Goal: Transaction & Acquisition: Purchase product/service

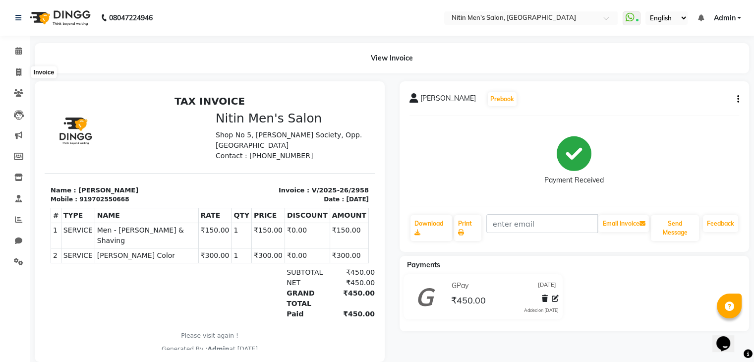
click at [15, 77] on span at bounding box center [18, 72] width 17 height 11
select select "7981"
select select "service"
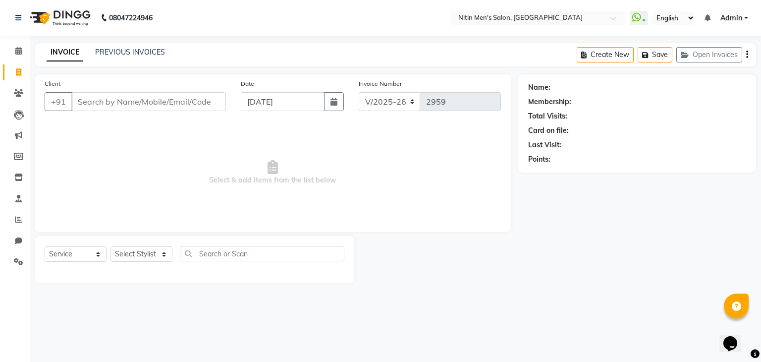
click at [99, 111] on input "Client" at bounding box center [148, 101] width 155 height 19
click at [124, 250] on select "Select Stylist [PERSON_NAME] DEEPA [PERSON_NAME] MEENAKSHI NITIN SIR [PERSON_NA…" at bounding box center [142, 253] width 62 height 15
select select "75699"
click at [111, 247] on select "Select Stylist [PERSON_NAME] DEEPA [PERSON_NAME] MEENAKSHI NITIN SIR [PERSON_NA…" at bounding box center [142, 253] width 62 height 15
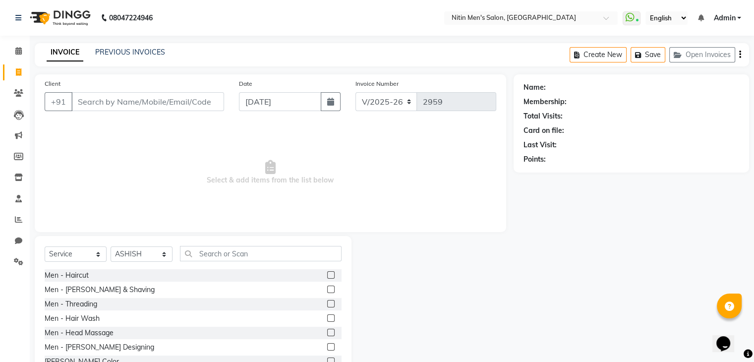
click at [327, 274] on label at bounding box center [330, 274] width 7 height 7
click at [327, 274] on input "checkbox" at bounding box center [330, 275] width 6 height 6
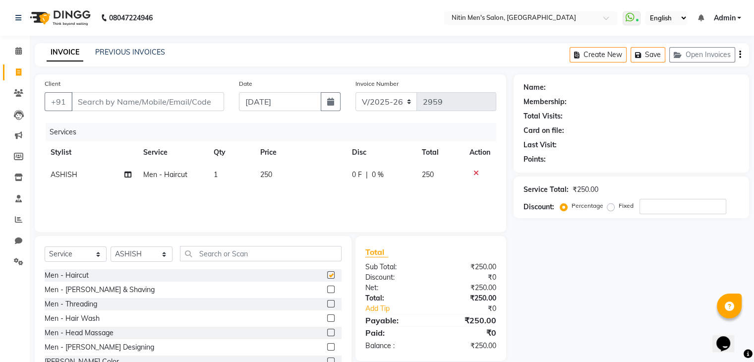
checkbox input "false"
click at [153, 106] on input "Client" at bounding box center [147, 101] width 153 height 19
type input "9"
type input "0"
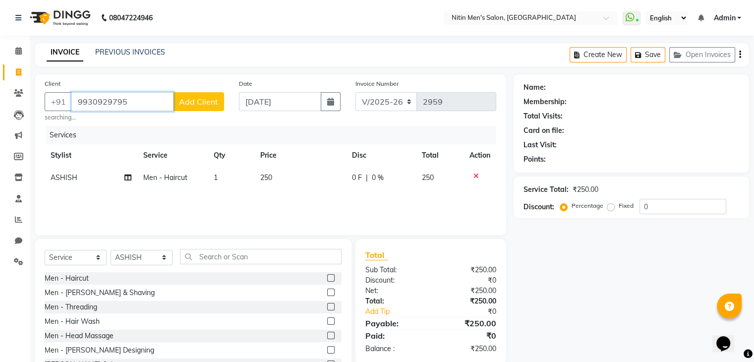
type input "9930929795"
click at [202, 100] on span "Add Client" at bounding box center [198, 102] width 39 height 10
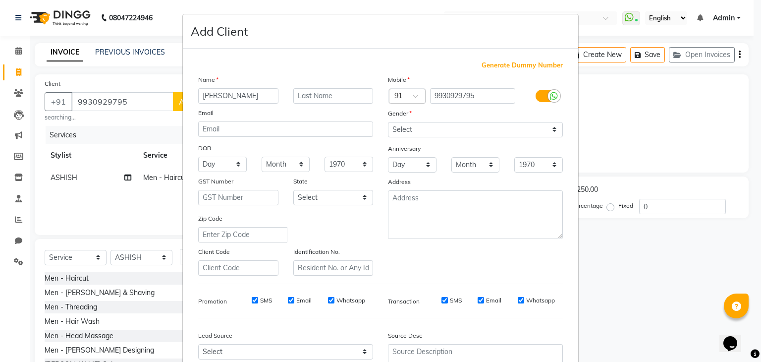
type input "[PERSON_NAME]"
click at [436, 126] on select "Select [DEMOGRAPHIC_DATA] [DEMOGRAPHIC_DATA] Other Prefer Not To Say" at bounding box center [475, 129] width 175 height 15
select select "[DEMOGRAPHIC_DATA]"
click at [388, 122] on select "Select [DEMOGRAPHIC_DATA] [DEMOGRAPHIC_DATA] Other Prefer Not To Say" at bounding box center [475, 129] width 175 height 15
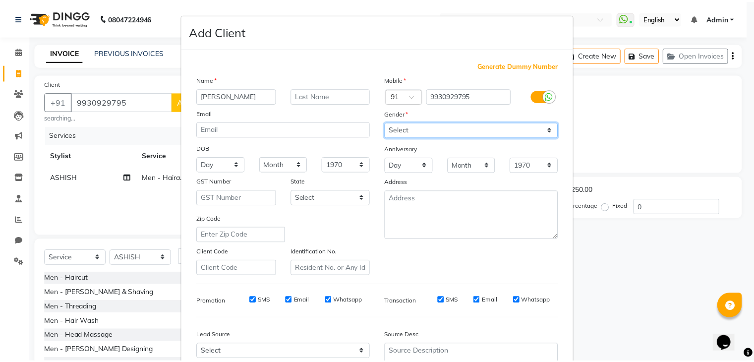
scroll to position [101, 0]
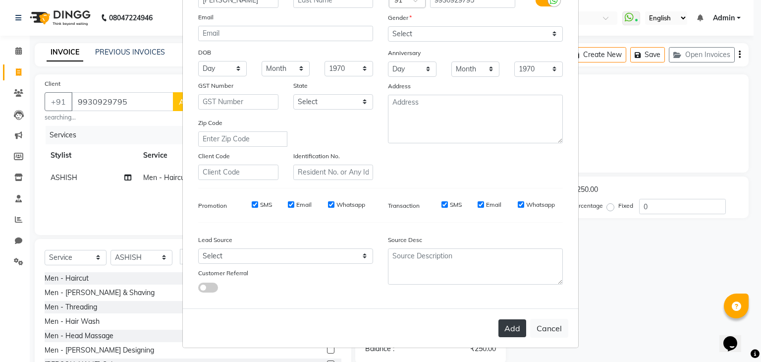
click at [511, 334] on button "Add" at bounding box center [513, 328] width 28 height 18
select select
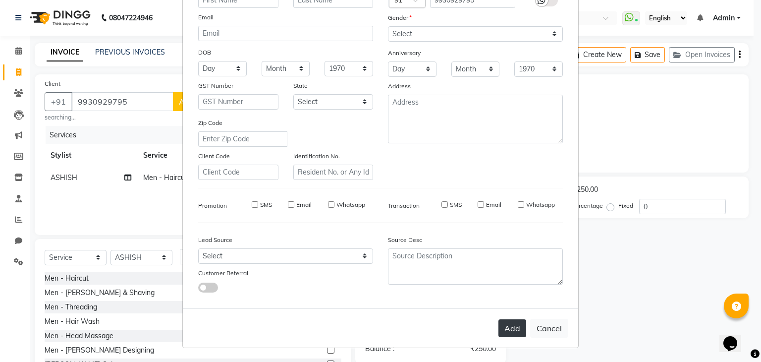
select select
checkbox input "false"
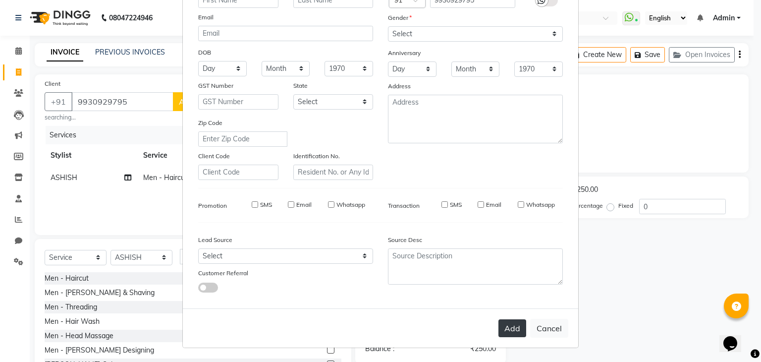
checkbox input "false"
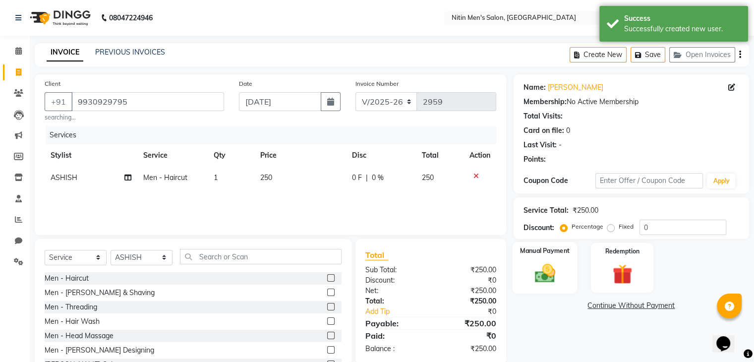
click at [549, 283] on img at bounding box center [544, 274] width 33 height 24
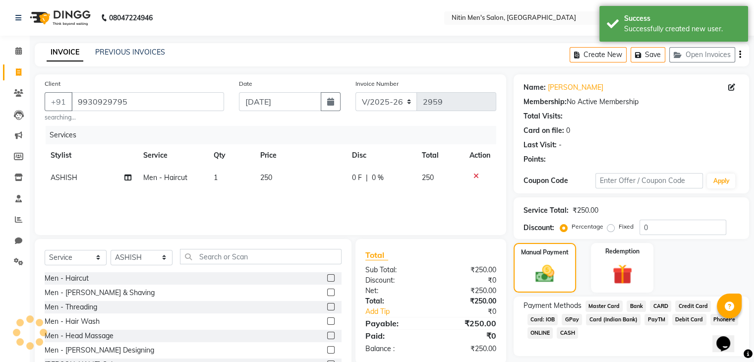
click at [568, 316] on span "GPay" at bounding box center [571, 319] width 20 height 11
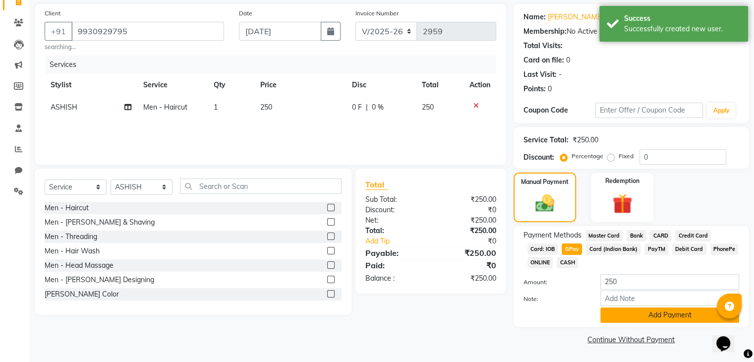
click at [609, 308] on button "Add Payment" at bounding box center [669, 314] width 139 height 15
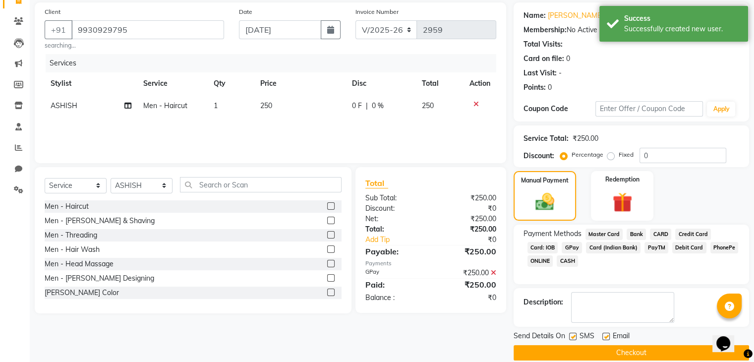
click at [593, 348] on button "Checkout" at bounding box center [630, 352] width 235 height 15
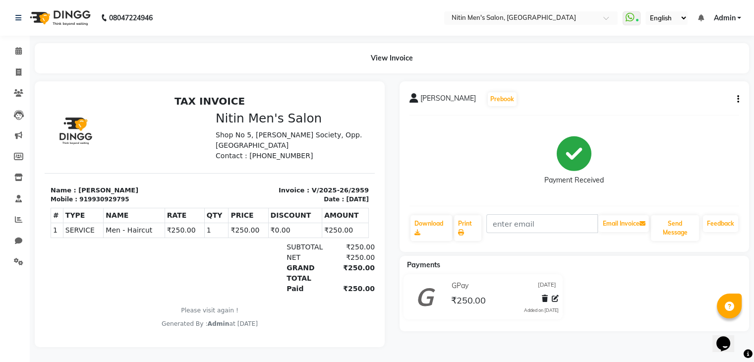
scroll to position [7, 0]
click at [23, 217] on span at bounding box center [18, 219] width 17 height 11
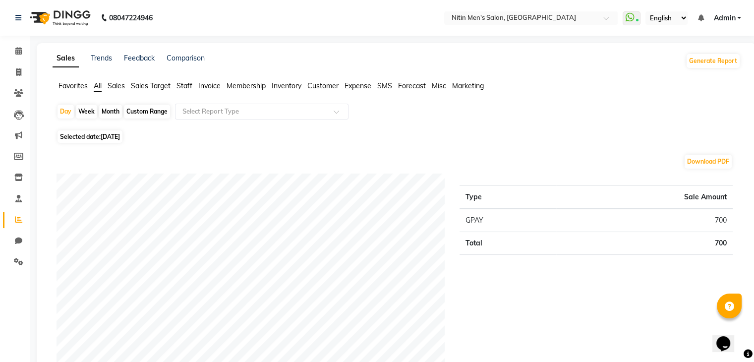
click at [110, 112] on div "Month" at bounding box center [110, 112] width 23 height 14
select select "9"
select select "2025"
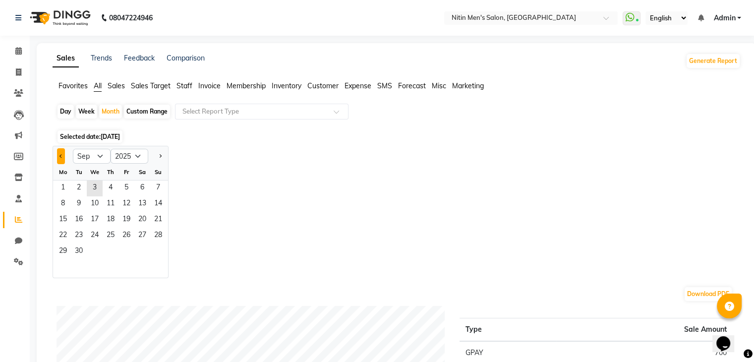
click at [61, 155] on span "Previous month" at bounding box center [60, 155] width 3 height 3
select select "8"
click at [130, 190] on span "1" at bounding box center [126, 188] width 16 height 16
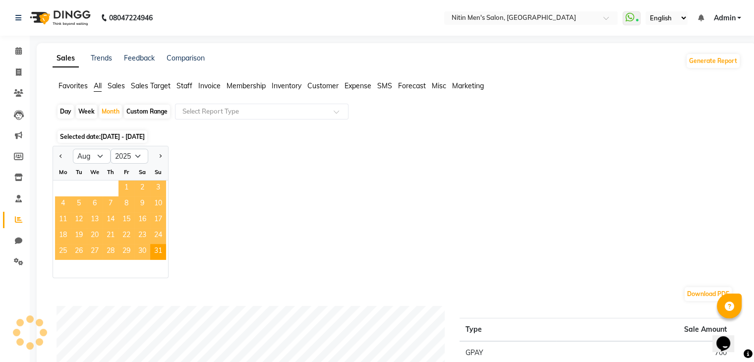
click at [130, 190] on span "1" at bounding box center [126, 188] width 16 height 16
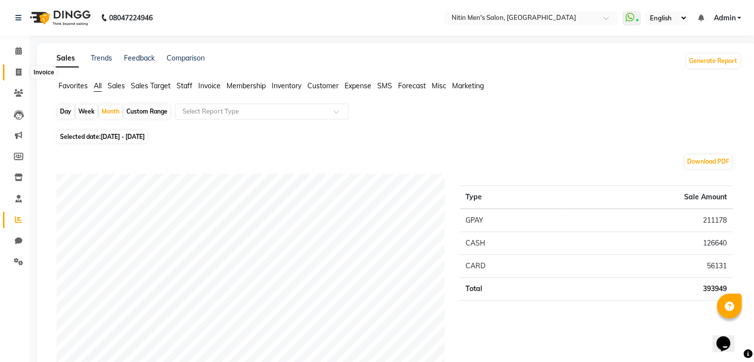
click at [16, 72] on icon at bounding box center [18, 71] width 5 height 7
select select "7981"
select select "service"
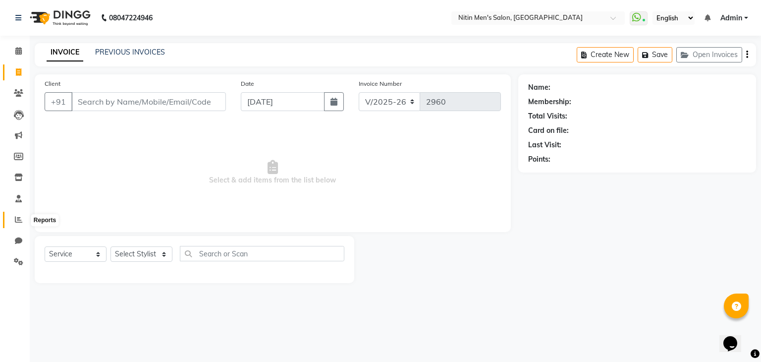
click at [19, 217] on icon at bounding box center [18, 219] width 7 height 7
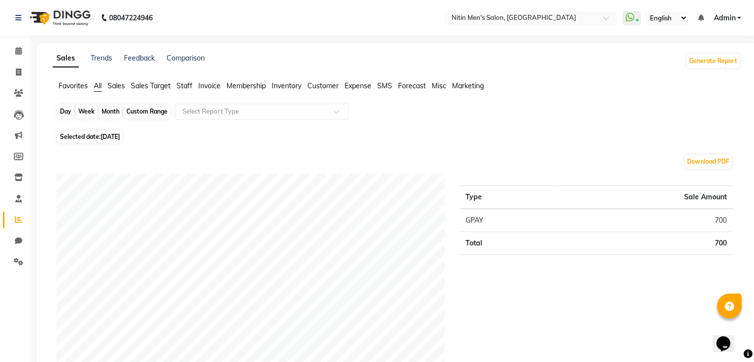
click at [69, 110] on div "Day" at bounding box center [65, 112] width 16 height 14
select select "9"
select select "2025"
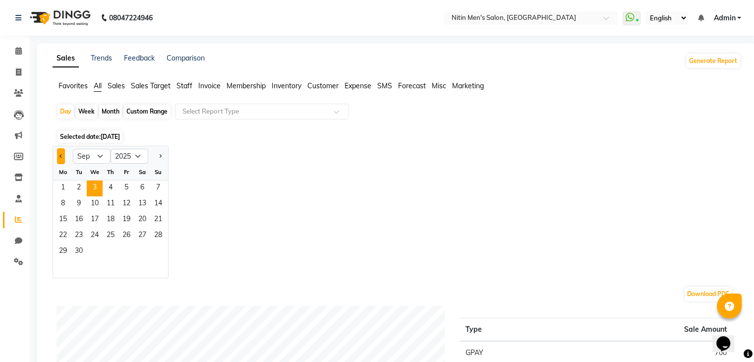
click at [58, 155] on button "Previous month" at bounding box center [61, 156] width 8 height 16
select select "8"
click at [125, 190] on span "1" at bounding box center [126, 188] width 16 height 16
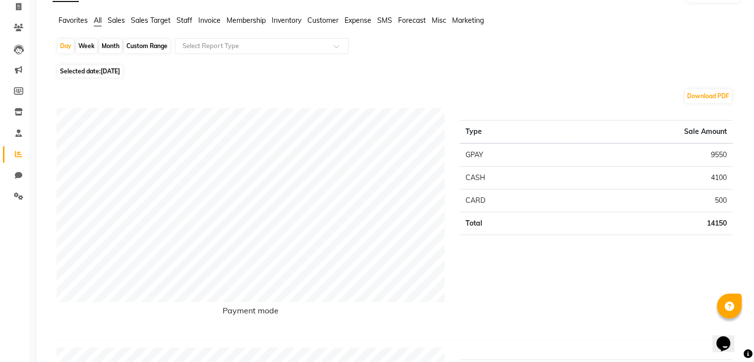
scroll to position [64, 0]
click at [60, 47] on div "Day" at bounding box center [65, 47] width 16 height 14
select select "8"
select select "2025"
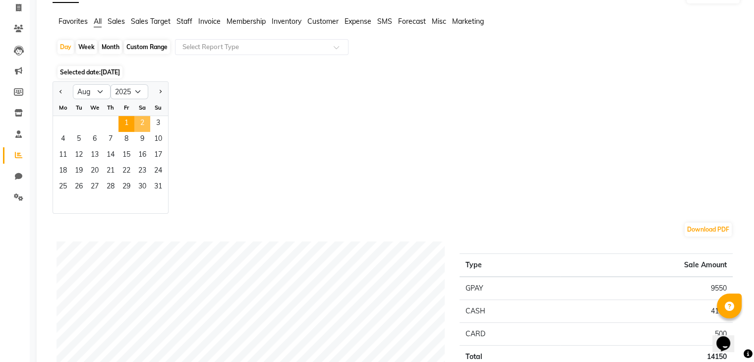
click at [141, 122] on span "2" at bounding box center [142, 124] width 16 height 16
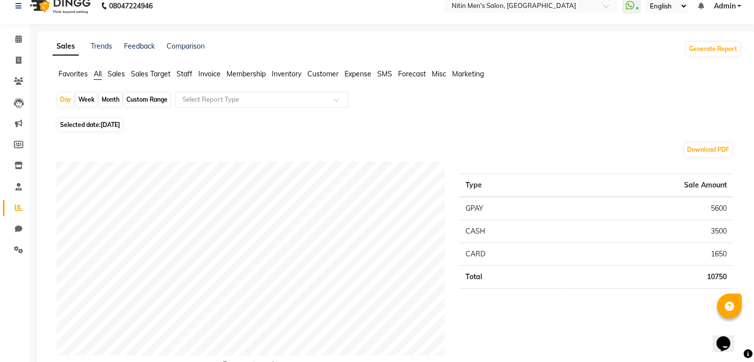
scroll to position [0, 0]
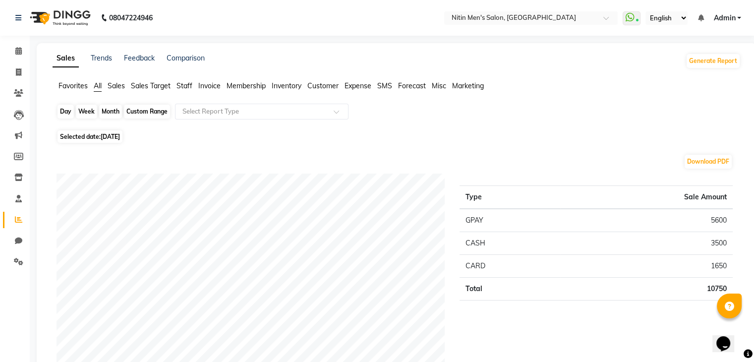
click at [59, 113] on div "Day" at bounding box center [65, 112] width 16 height 14
select select "8"
select select "2025"
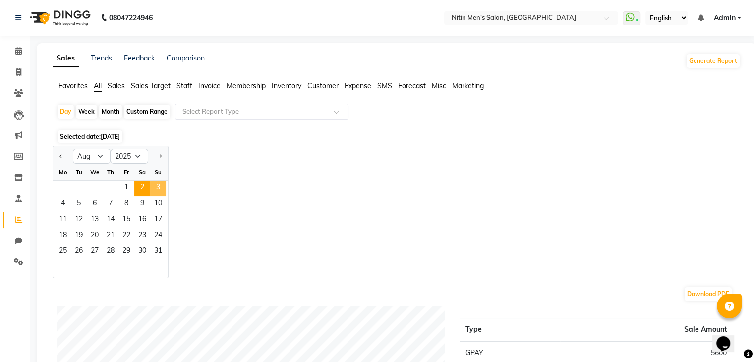
click at [158, 185] on span "3" at bounding box center [158, 188] width 16 height 16
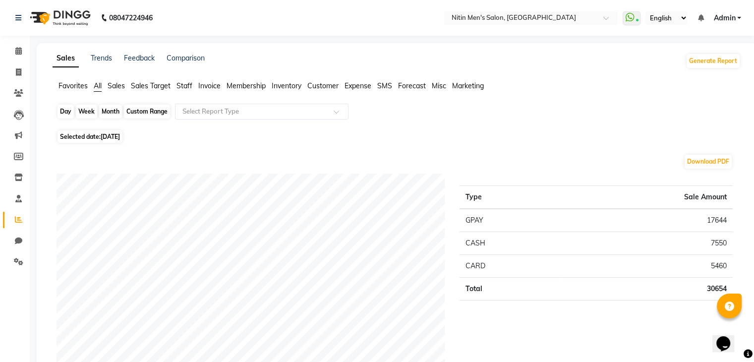
click at [67, 110] on div "Day" at bounding box center [65, 112] width 16 height 14
select select "8"
select select "2025"
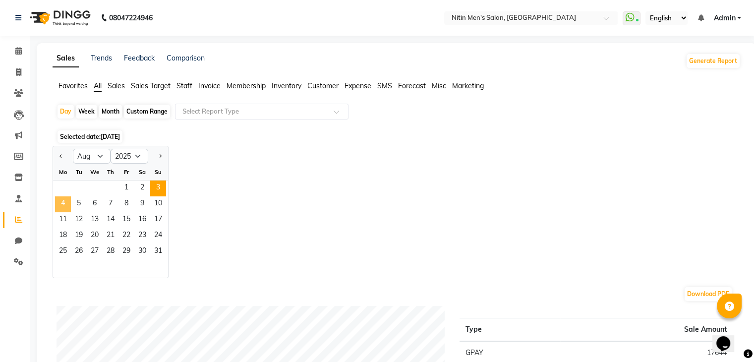
click at [61, 202] on span "4" at bounding box center [63, 204] width 16 height 16
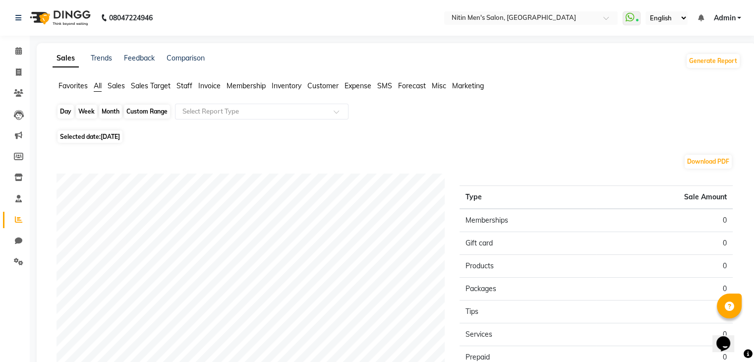
click at [64, 112] on div "Day" at bounding box center [65, 112] width 16 height 14
select select "8"
select select "2025"
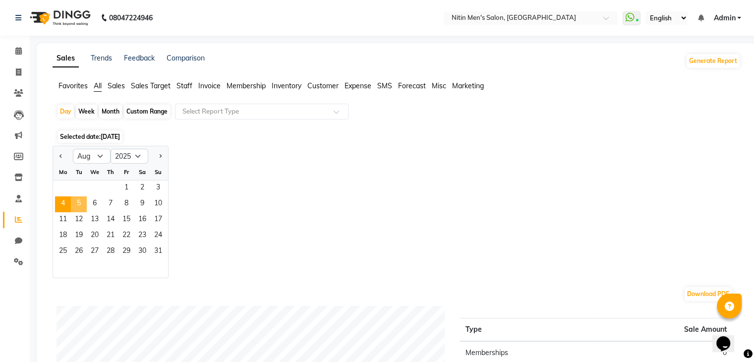
click at [76, 201] on span "5" at bounding box center [79, 204] width 16 height 16
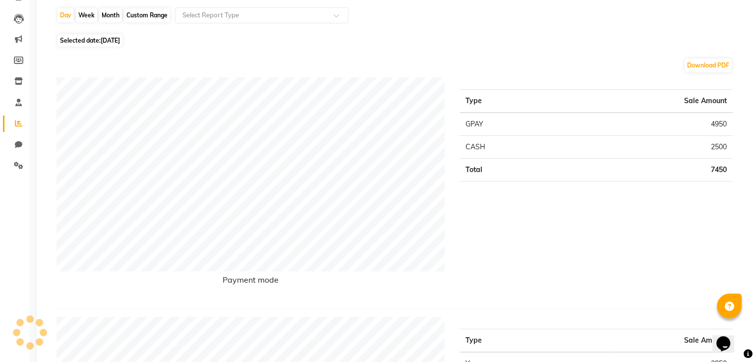
scroll to position [94, 0]
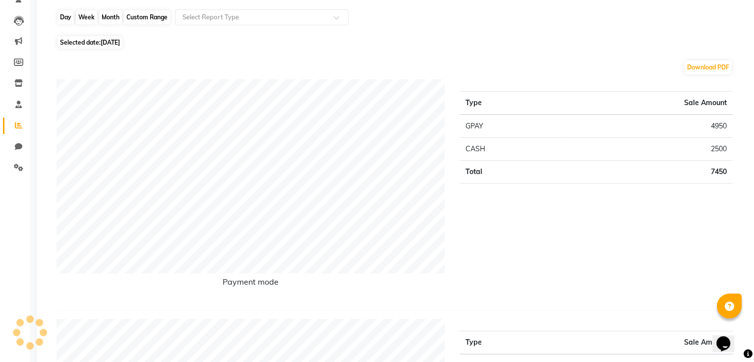
click at [65, 14] on div "Day" at bounding box center [65, 17] width 16 height 14
select select "8"
select select "2025"
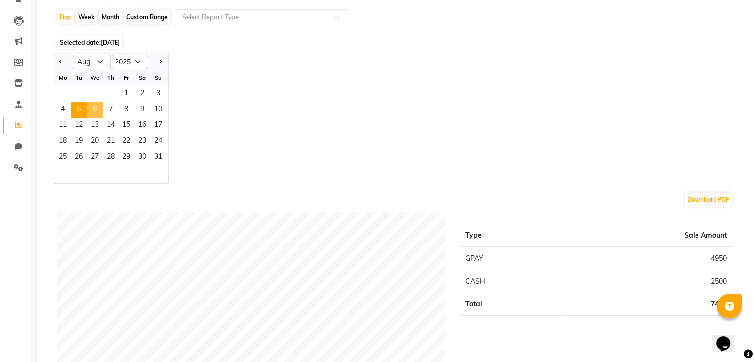
click at [93, 108] on span "6" at bounding box center [95, 110] width 16 height 16
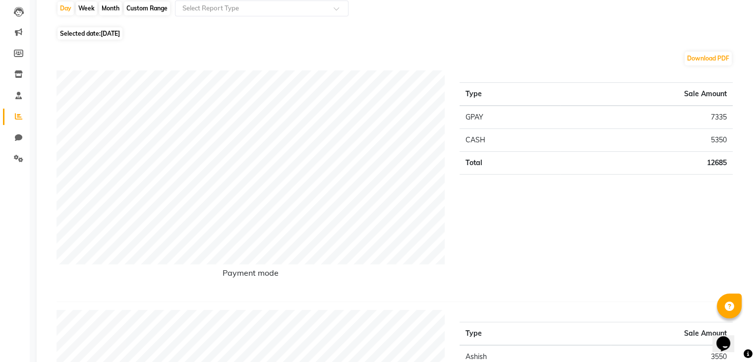
scroll to position [103, 0]
click at [64, 10] on div "Day" at bounding box center [65, 9] width 16 height 14
select select "8"
select select "2025"
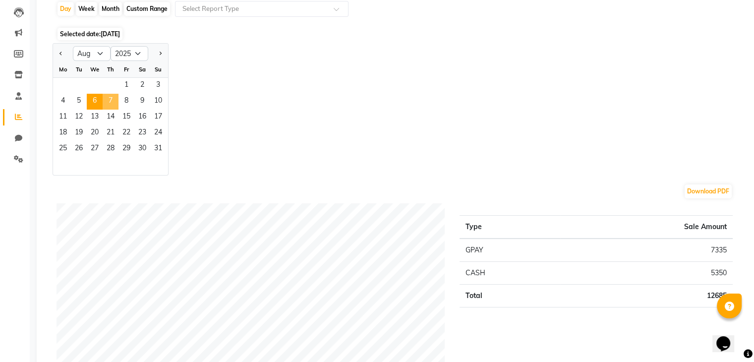
click at [107, 100] on span "7" at bounding box center [111, 102] width 16 height 16
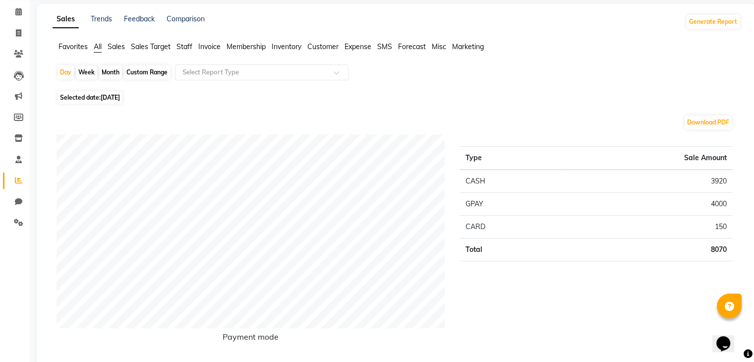
scroll to position [0, 0]
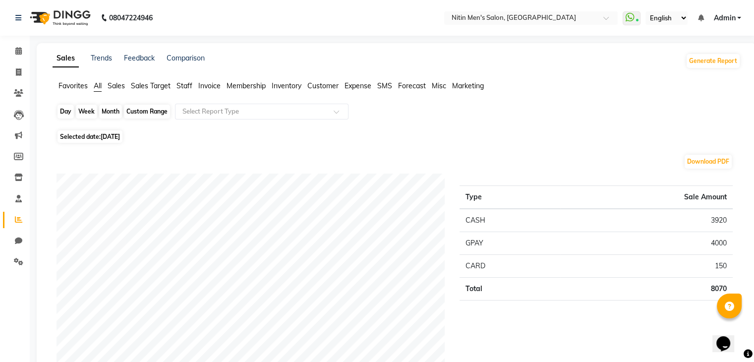
click at [62, 114] on div "Day" at bounding box center [65, 112] width 16 height 14
select select "8"
select select "2025"
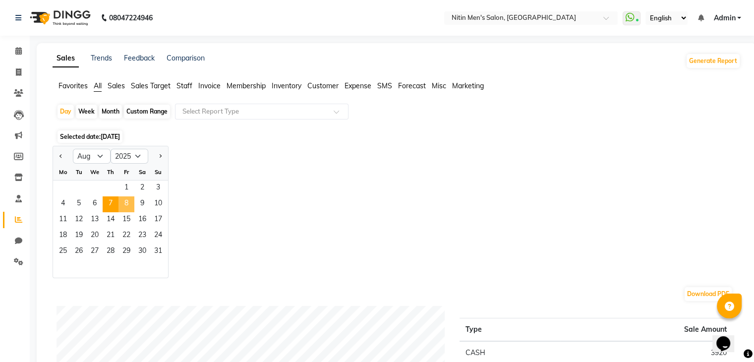
click at [120, 199] on span "8" at bounding box center [126, 204] width 16 height 16
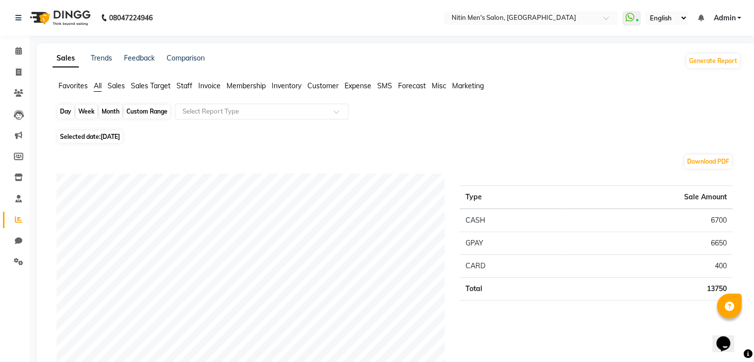
click at [68, 112] on div "Day" at bounding box center [65, 112] width 16 height 14
select select "8"
select select "2025"
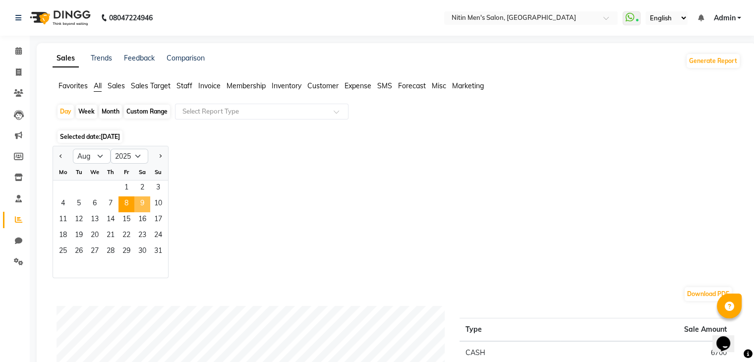
click at [143, 203] on span "9" at bounding box center [142, 204] width 16 height 16
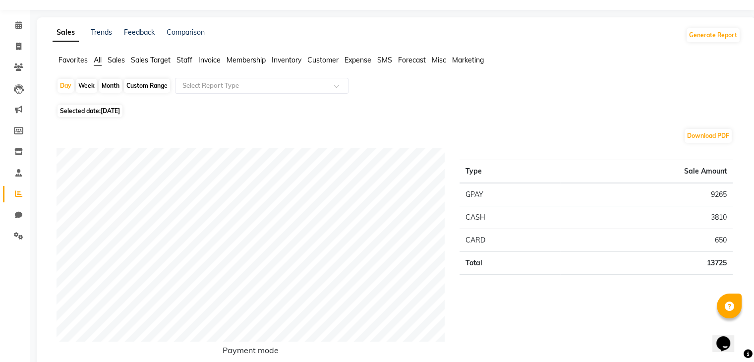
scroll to position [21, 0]
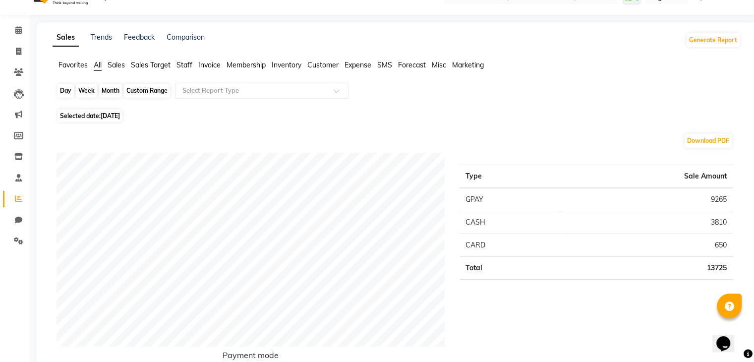
click at [65, 92] on div "Day" at bounding box center [65, 91] width 16 height 14
select select "8"
select select "2025"
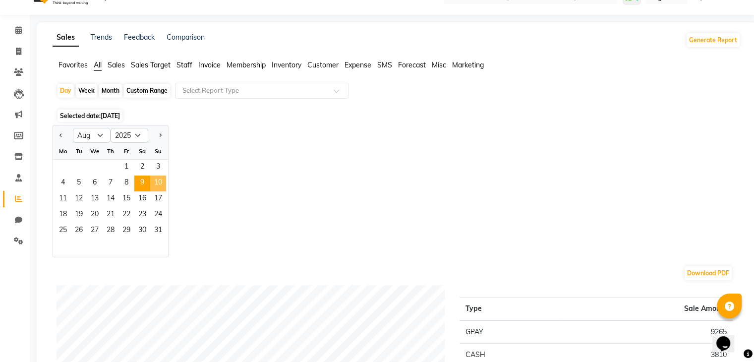
click at [155, 184] on span "10" at bounding box center [158, 183] width 16 height 16
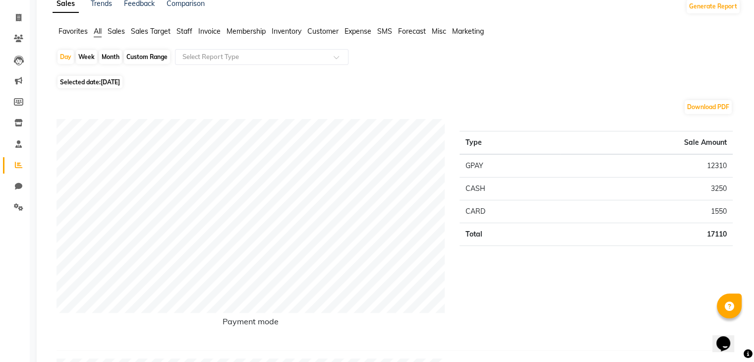
scroll to position [52, 0]
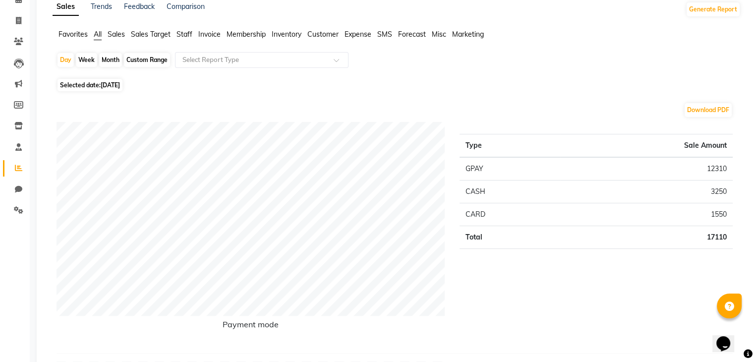
drag, startPoint x: 55, startPoint y: 56, endPoint x: 76, endPoint y: 60, distance: 21.8
click at [76, 60] on div "Week" at bounding box center [86, 60] width 21 height 14
select select "8"
select select "2025"
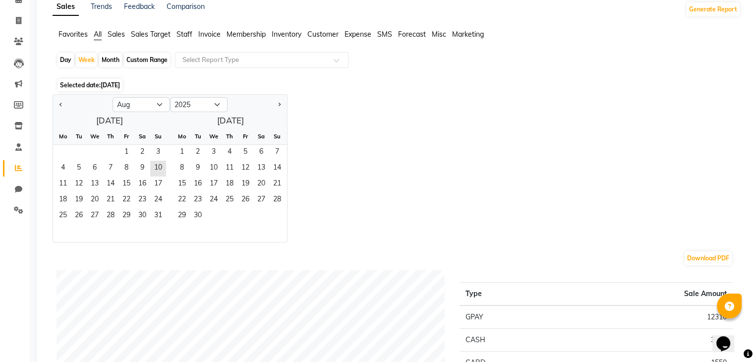
click at [53, 183] on div "11 12 13 14 15 16 17" at bounding box center [109, 184] width 113 height 16
click at [56, 183] on span "11" at bounding box center [63, 184] width 16 height 16
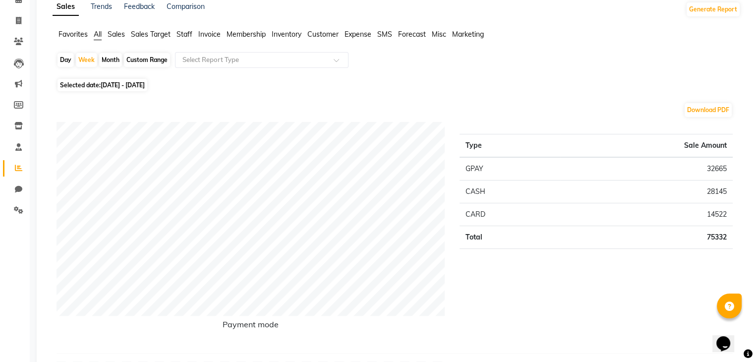
click at [66, 60] on div "Day" at bounding box center [65, 60] width 16 height 14
select select "8"
select select "2025"
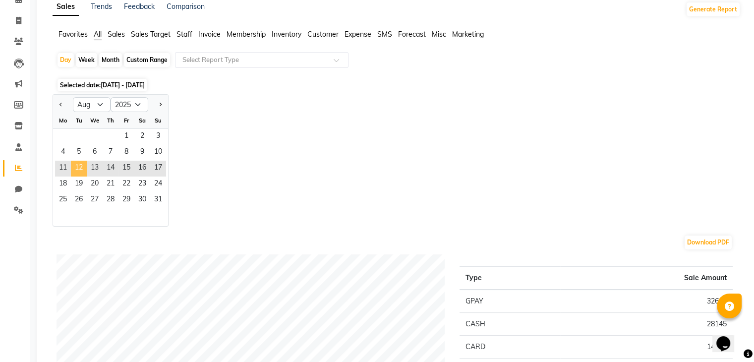
click at [79, 165] on span "12" at bounding box center [79, 169] width 16 height 16
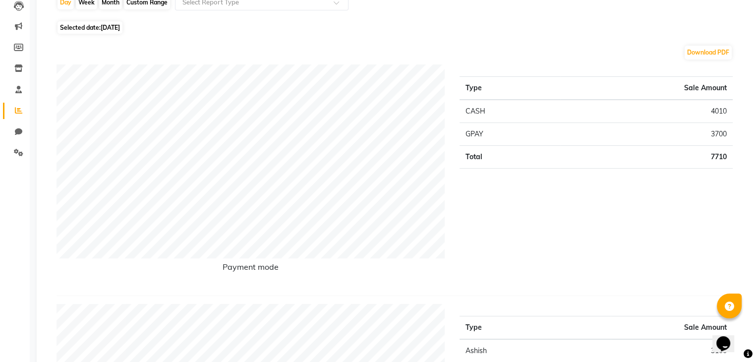
scroll to position [6, 0]
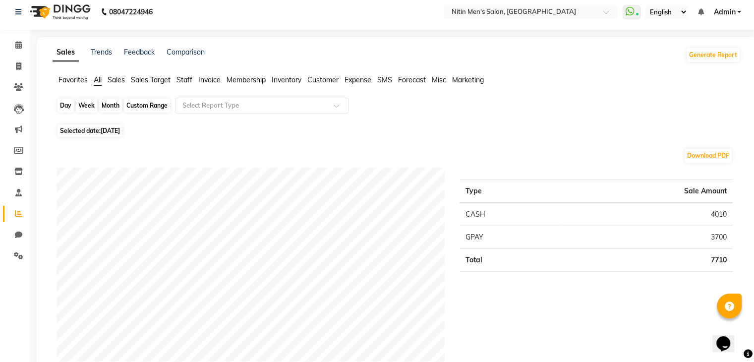
click at [62, 104] on div "Day" at bounding box center [65, 106] width 16 height 14
select select "8"
select select "2025"
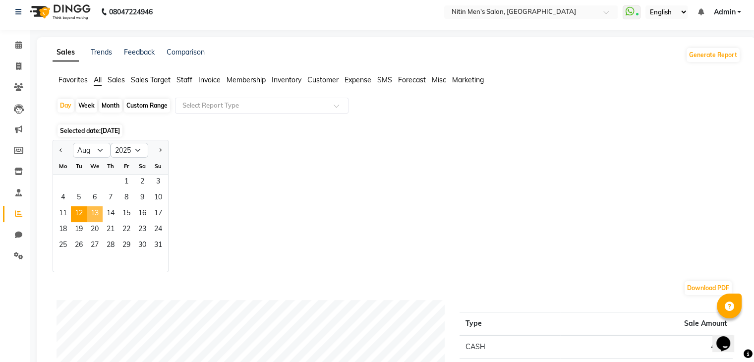
click at [92, 212] on span "13" at bounding box center [95, 214] width 16 height 16
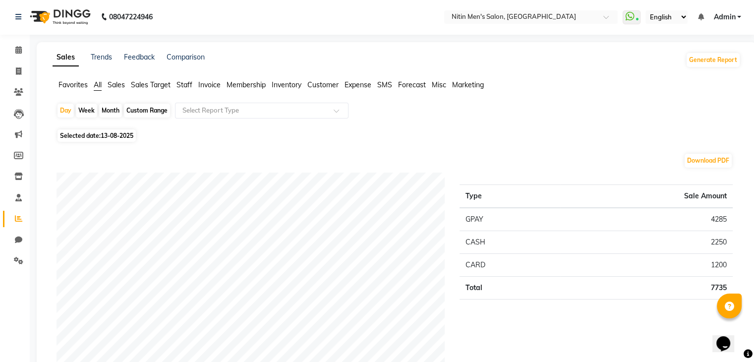
scroll to position [0, 0]
click at [69, 113] on div "Day" at bounding box center [65, 112] width 16 height 14
select select "8"
select select "2025"
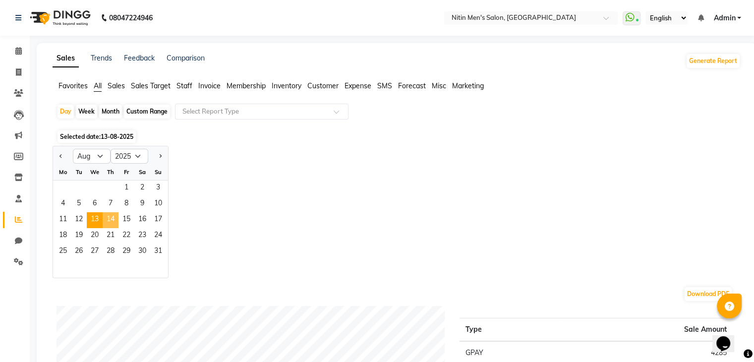
click at [109, 218] on span "14" at bounding box center [111, 220] width 16 height 16
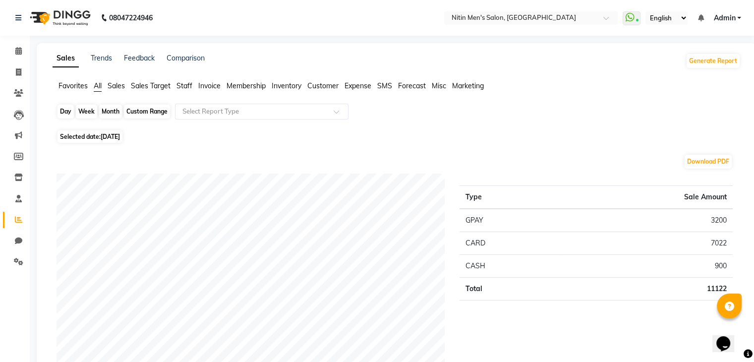
click at [61, 115] on div "Day" at bounding box center [65, 112] width 16 height 14
select select "8"
select select "2025"
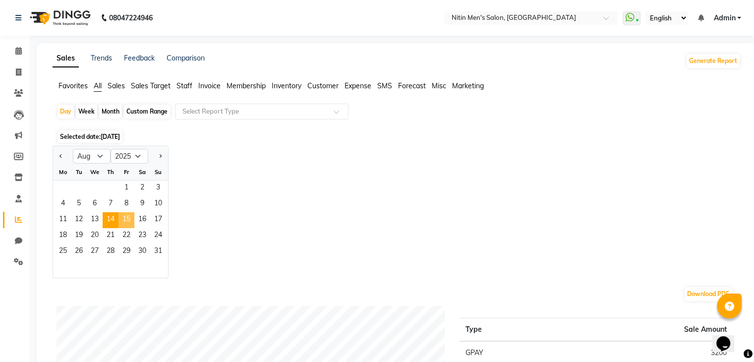
click at [122, 222] on span "15" at bounding box center [126, 220] width 16 height 16
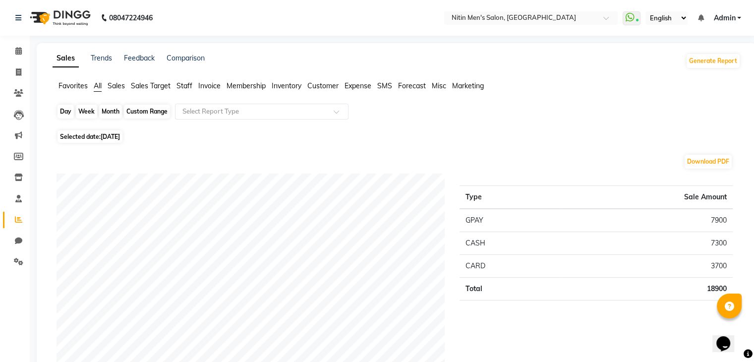
click at [64, 113] on div "Day" at bounding box center [65, 112] width 16 height 14
select select "8"
select select "2025"
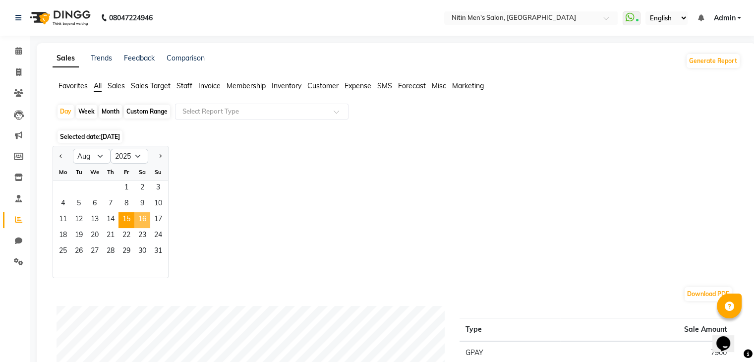
click at [142, 220] on span "16" at bounding box center [142, 220] width 16 height 16
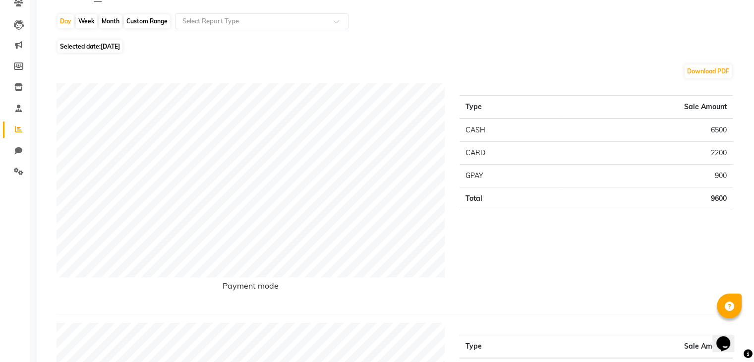
scroll to position [36, 0]
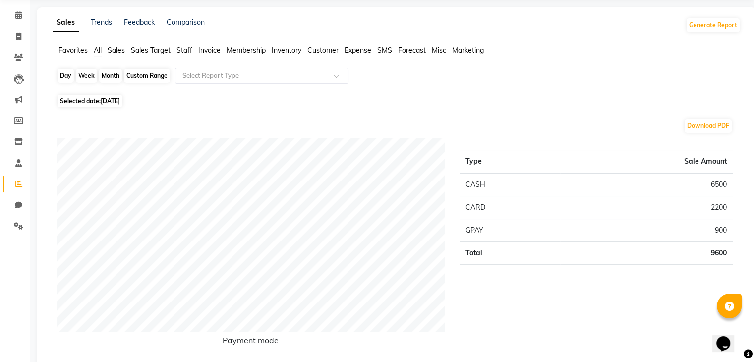
click at [67, 79] on div "Day" at bounding box center [65, 76] width 16 height 14
select select "8"
select select "2025"
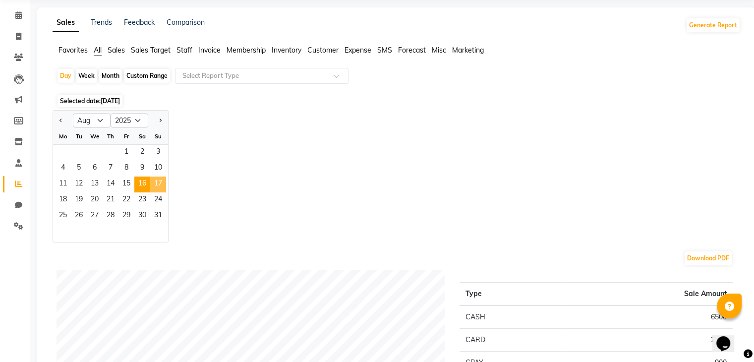
click at [158, 183] on span "17" at bounding box center [158, 184] width 16 height 16
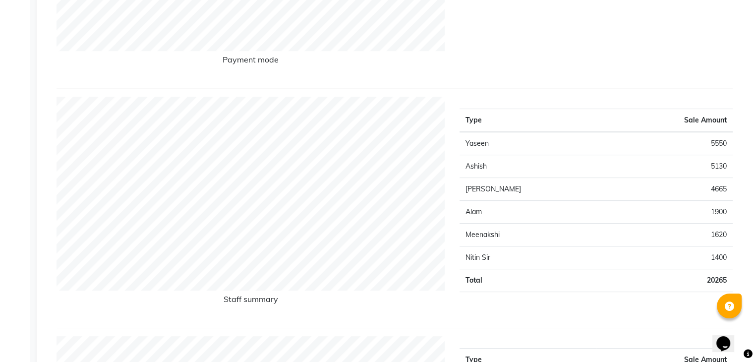
scroll to position [0, 0]
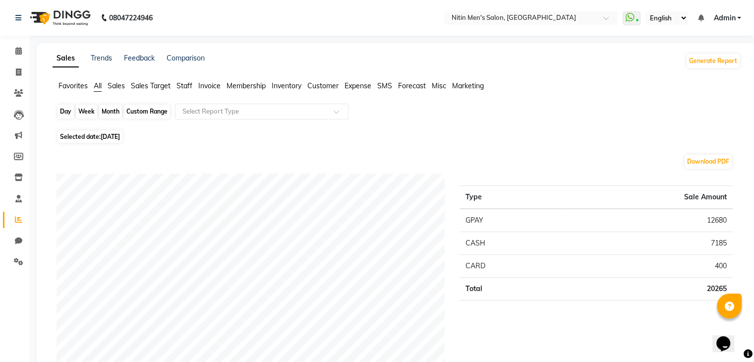
click at [68, 108] on div "Day" at bounding box center [65, 112] width 16 height 14
select select "8"
select select "2025"
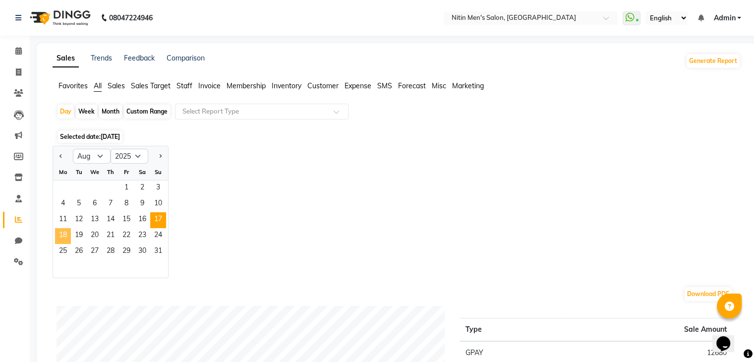
click at [59, 235] on span "18" at bounding box center [63, 236] width 16 height 16
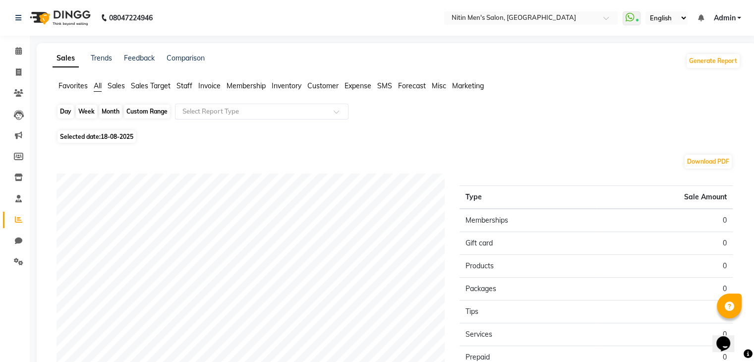
click at [62, 110] on div "Day" at bounding box center [65, 112] width 16 height 14
select select "8"
select select "2025"
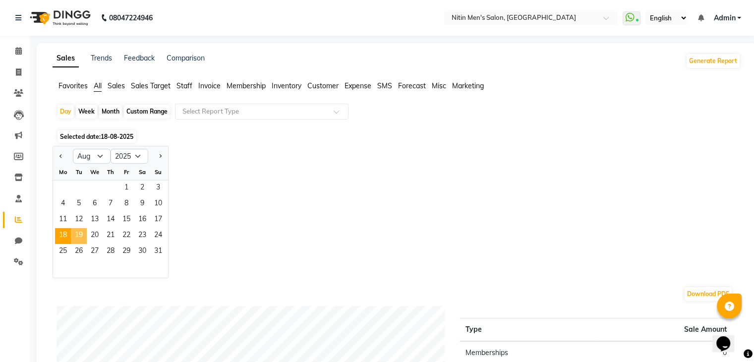
click at [72, 240] on span "19" at bounding box center [79, 236] width 16 height 16
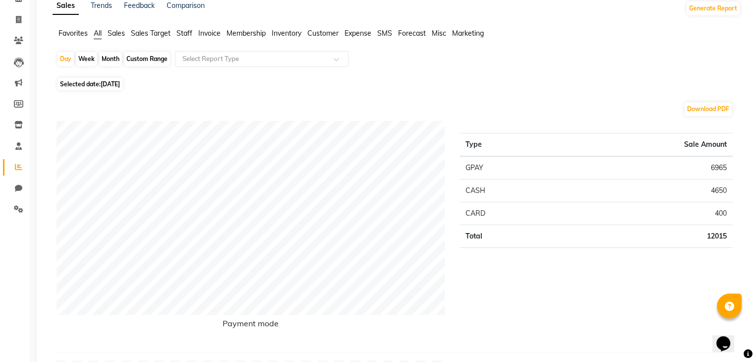
scroll to position [51, 0]
click at [68, 60] on div "Day" at bounding box center [65, 61] width 16 height 14
select select "8"
select select "2025"
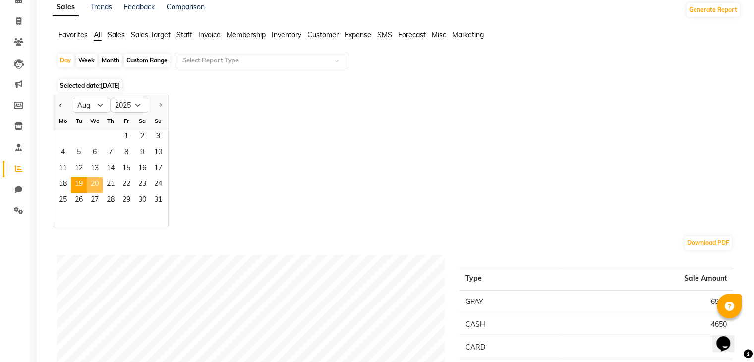
click at [95, 190] on span "20" at bounding box center [95, 185] width 16 height 16
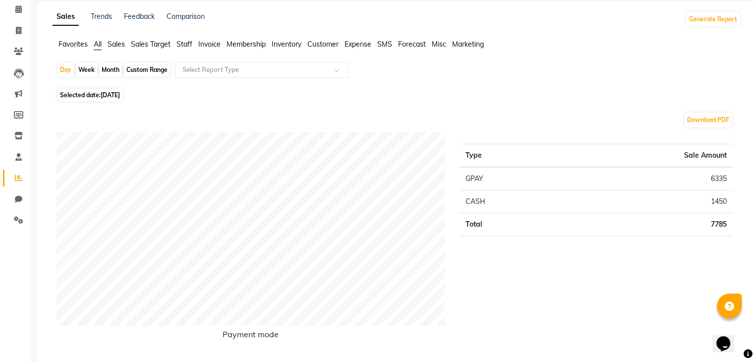
scroll to position [35, 0]
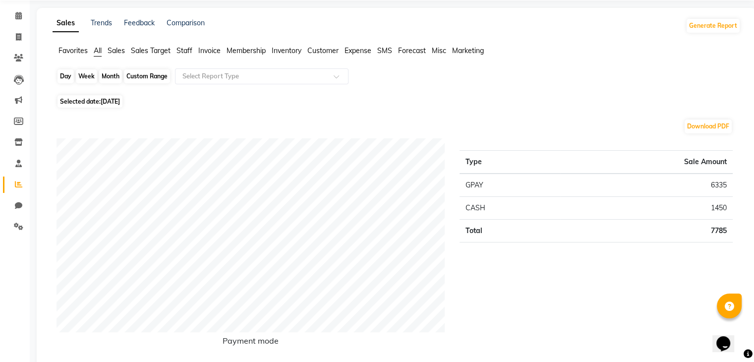
click at [71, 76] on div "Day" at bounding box center [65, 76] width 16 height 14
select select "8"
select select "2025"
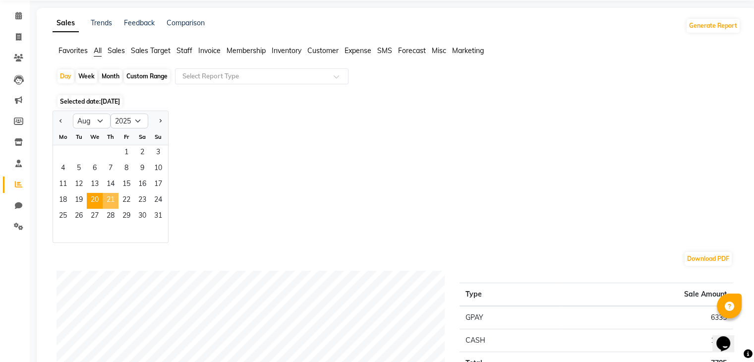
click at [104, 198] on span "21" at bounding box center [111, 201] width 16 height 16
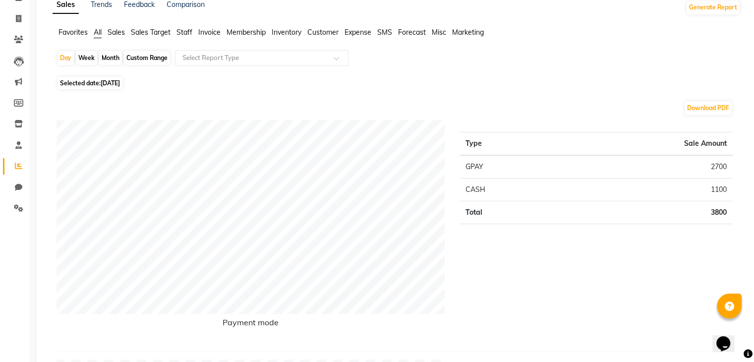
scroll to position [52, 0]
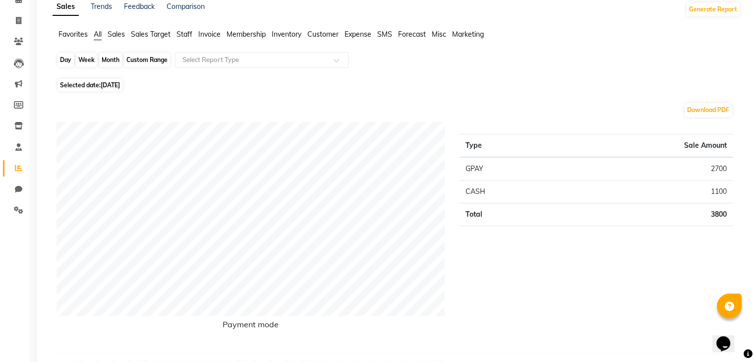
click at [69, 62] on div "Day" at bounding box center [65, 60] width 16 height 14
select select "8"
select select "2025"
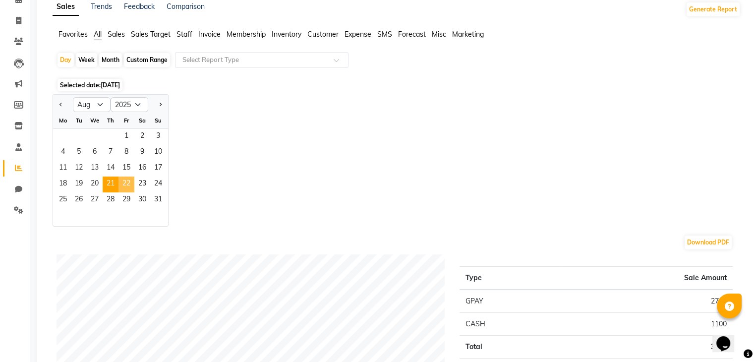
click at [123, 184] on span "22" at bounding box center [126, 184] width 16 height 16
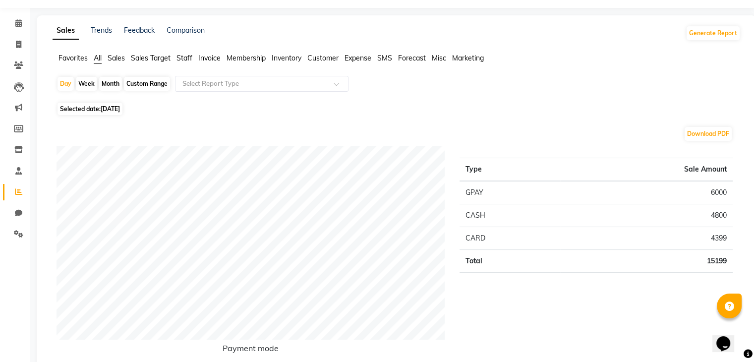
scroll to position [22, 0]
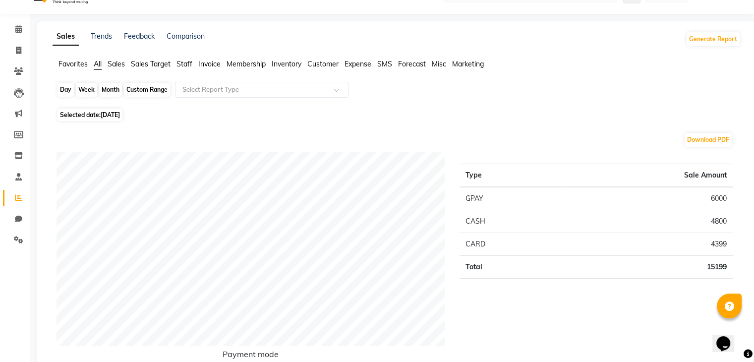
click at [62, 89] on div "Day" at bounding box center [65, 90] width 16 height 14
select select "8"
select select "2025"
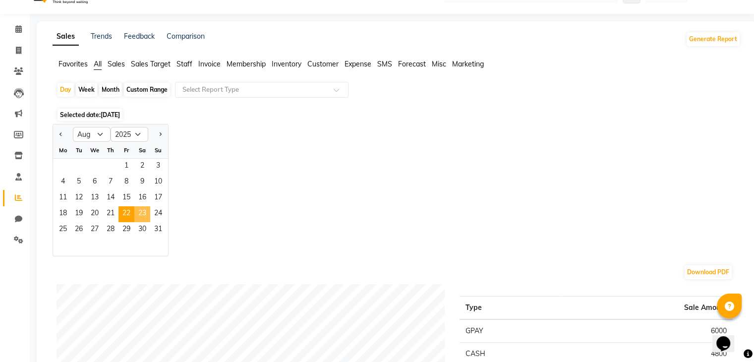
click at [135, 212] on span "23" at bounding box center [142, 214] width 16 height 16
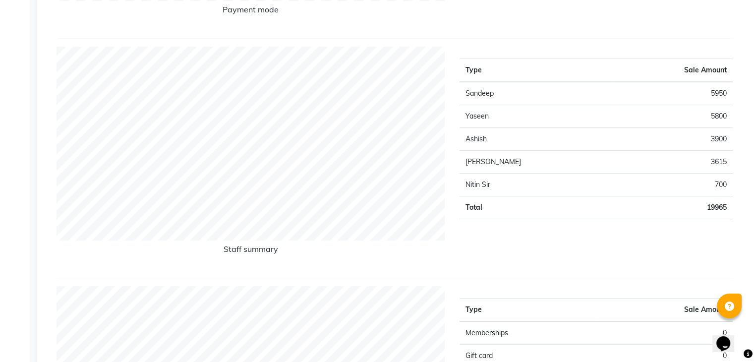
scroll to position [0, 0]
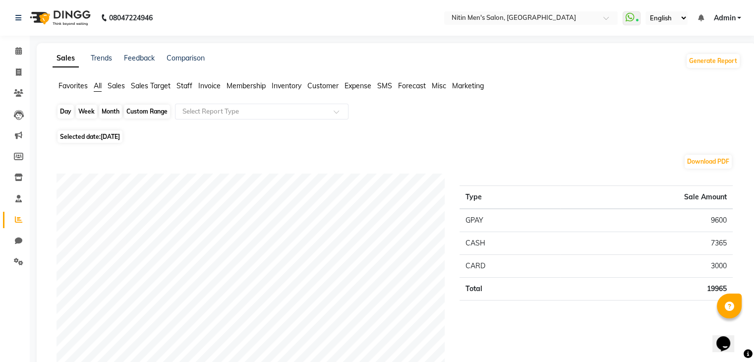
click at [65, 111] on div "Day" at bounding box center [65, 112] width 16 height 14
select select "8"
select select "2025"
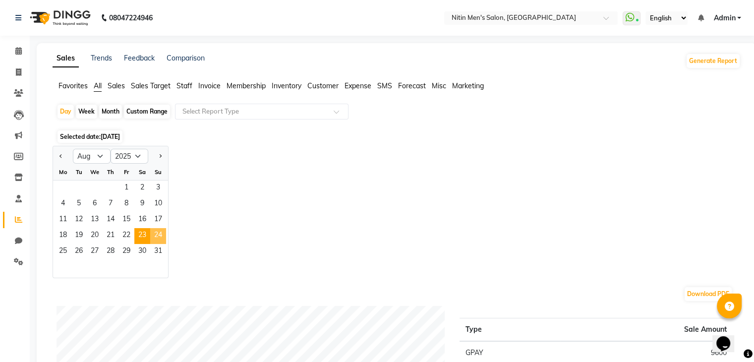
click at [151, 230] on span "24" at bounding box center [158, 236] width 16 height 16
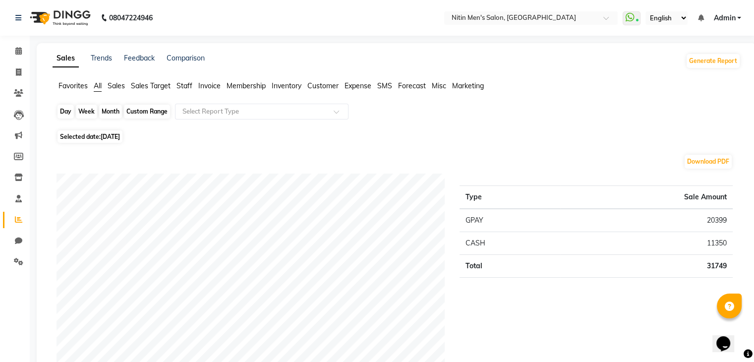
click at [69, 111] on div "Day" at bounding box center [65, 112] width 16 height 14
select select "8"
select select "2025"
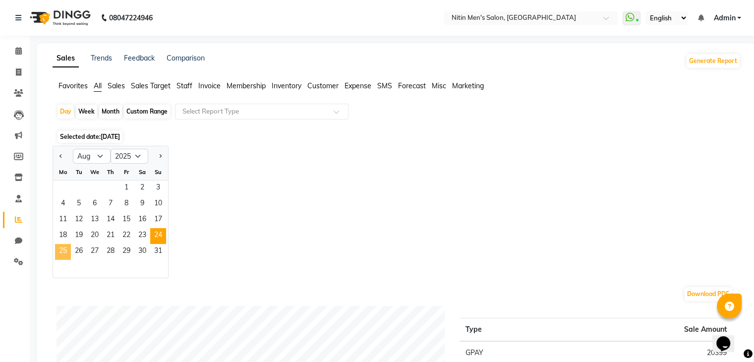
click at [63, 256] on span "25" at bounding box center [63, 252] width 16 height 16
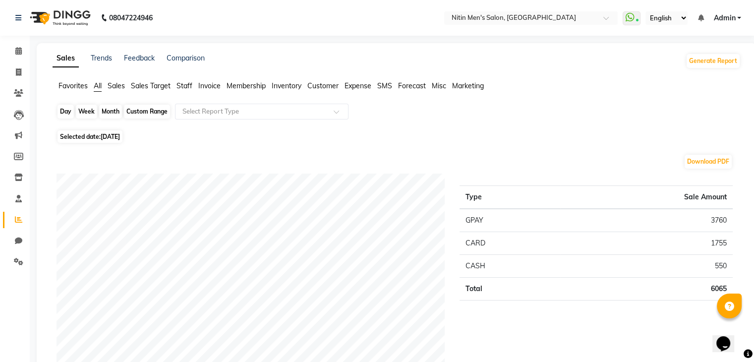
click at [65, 109] on div "Day" at bounding box center [65, 112] width 16 height 14
select select "8"
select select "2025"
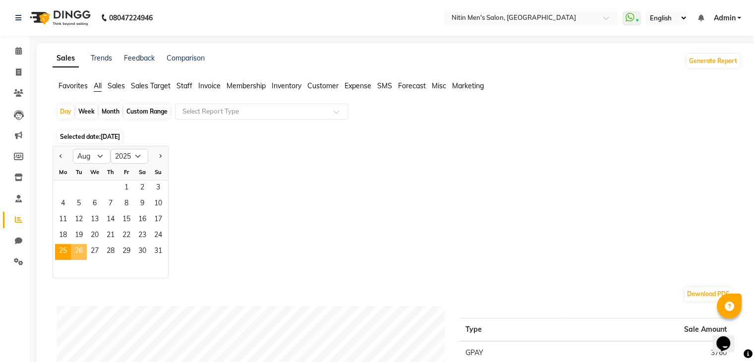
click at [78, 246] on span "26" at bounding box center [79, 252] width 16 height 16
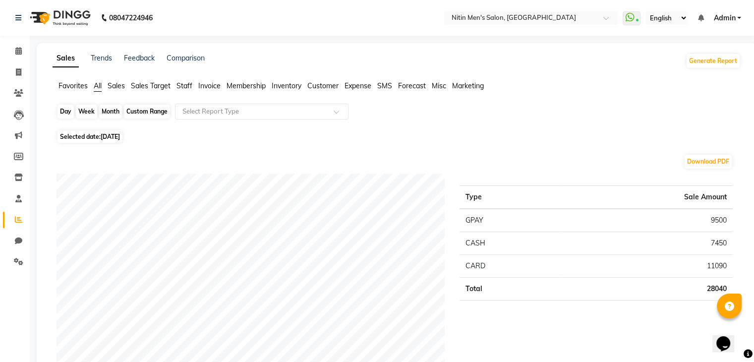
click at [68, 111] on div "Day" at bounding box center [65, 112] width 16 height 14
select select "8"
select select "2025"
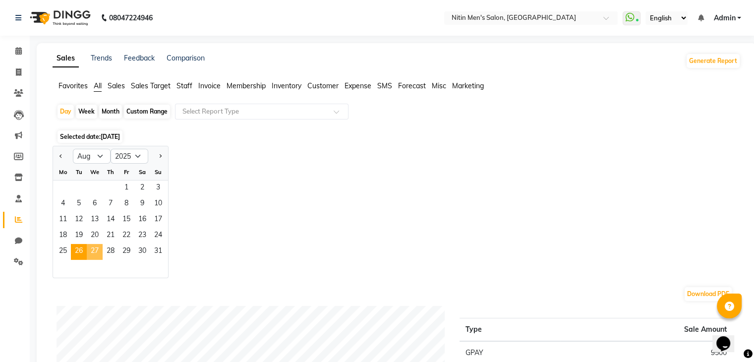
click at [94, 250] on span "27" at bounding box center [95, 252] width 16 height 16
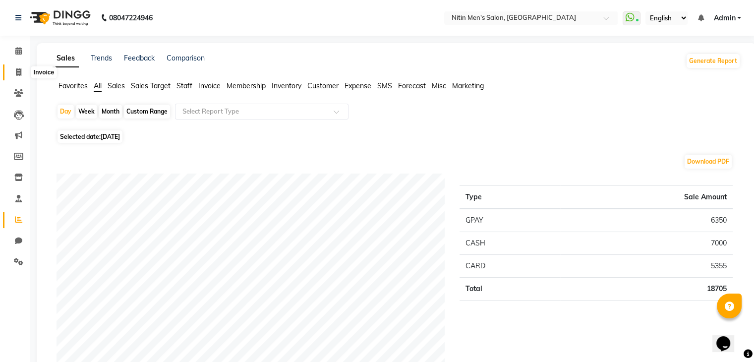
click at [22, 71] on span at bounding box center [18, 72] width 17 height 11
select select "service"
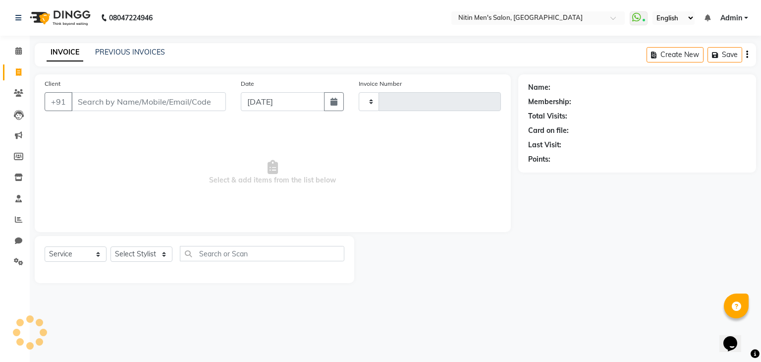
type input "2960"
select select "7981"
click at [93, 105] on input "Client" at bounding box center [148, 101] width 155 height 19
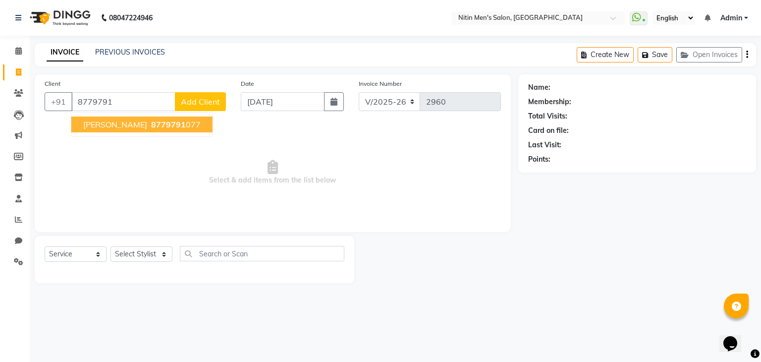
click at [93, 127] on span "[PERSON_NAME]" at bounding box center [115, 124] width 64 height 10
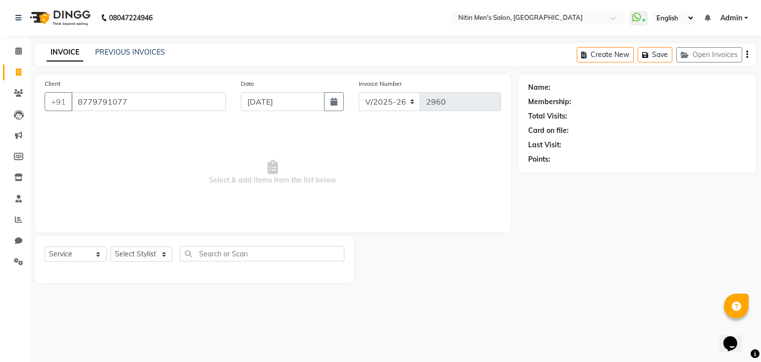
type input "8779791077"
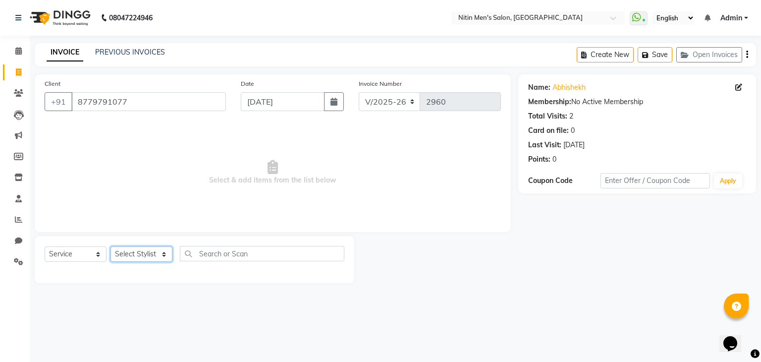
click at [143, 259] on select "Select Stylist [PERSON_NAME] DEEPA [PERSON_NAME] MEENAKSHI NITIN SIR [PERSON_NA…" at bounding box center [142, 253] width 62 height 15
select select "85157"
click at [111, 247] on select "Select Stylist [PERSON_NAME] DEEPA [PERSON_NAME] MEENAKSHI NITIN SIR [PERSON_NA…" at bounding box center [142, 253] width 62 height 15
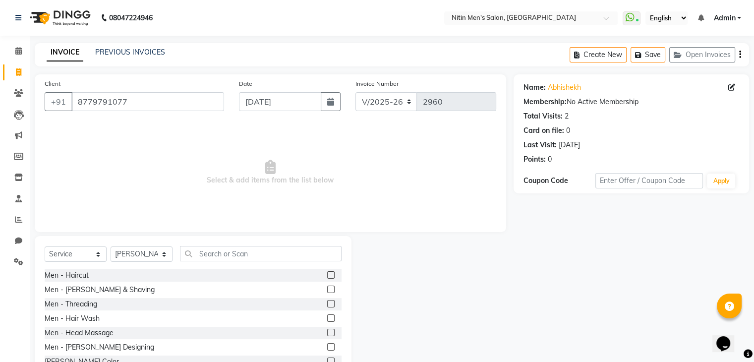
click at [327, 274] on label at bounding box center [330, 274] width 7 height 7
click at [327, 274] on input "checkbox" at bounding box center [330, 275] width 6 height 6
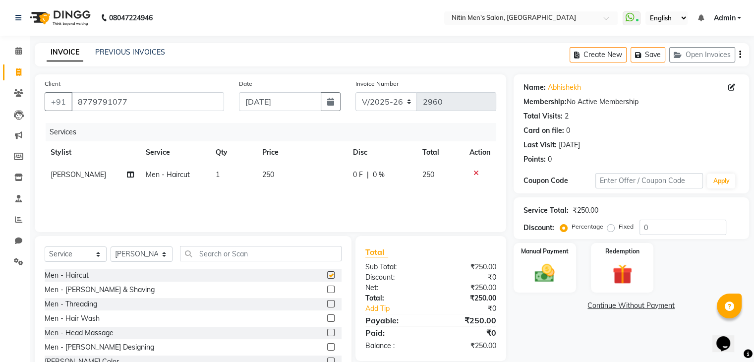
checkbox input "false"
click at [327, 292] on label at bounding box center [330, 288] width 7 height 7
click at [327, 292] on input "checkbox" at bounding box center [330, 289] width 6 height 6
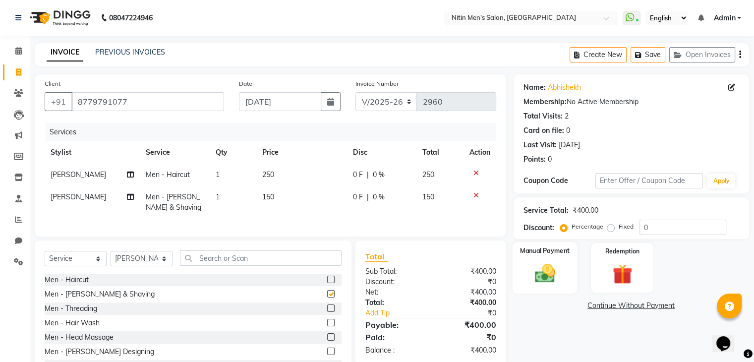
checkbox input "false"
click at [554, 264] on img at bounding box center [544, 274] width 33 height 24
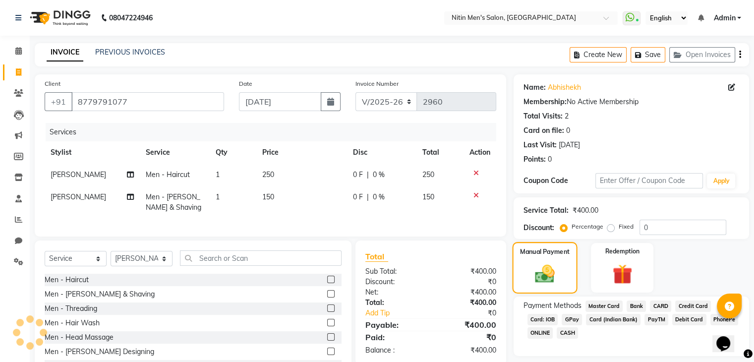
scroll to position [48, 0]
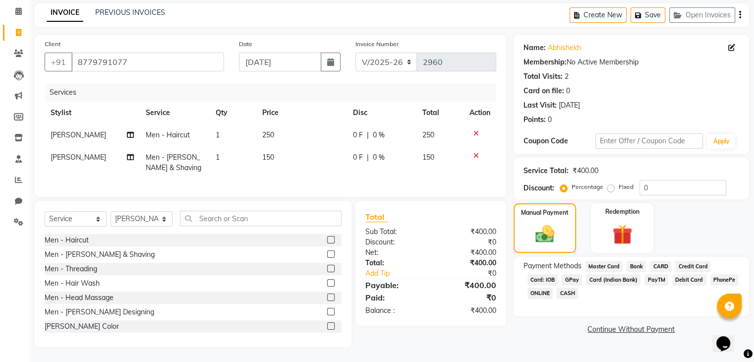
click at [567, 287] on span "CASH" at bounding box center [567, 292] width 21 height 11
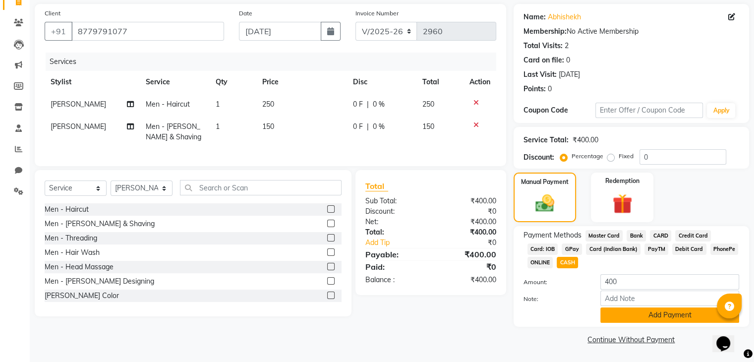
click at [639, 314] on button "Add Payment" at bounding box center [669, 314] width 139 height 15
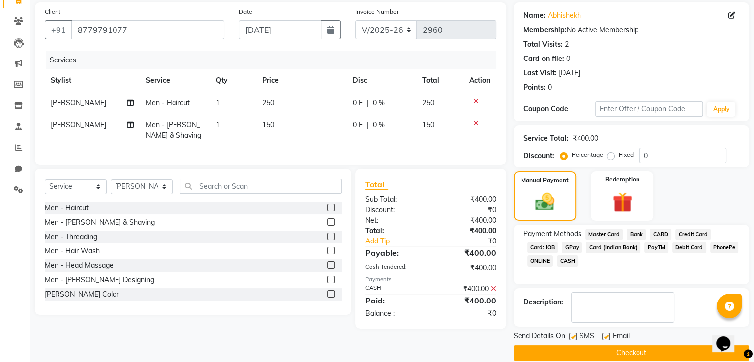
scroll to position [85, 0]
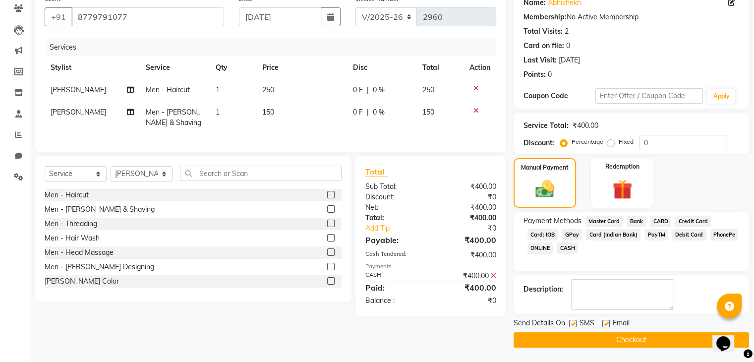
click at [604, 336] on button "Checkout" at bounding box center [630, 339] width 235 height 15
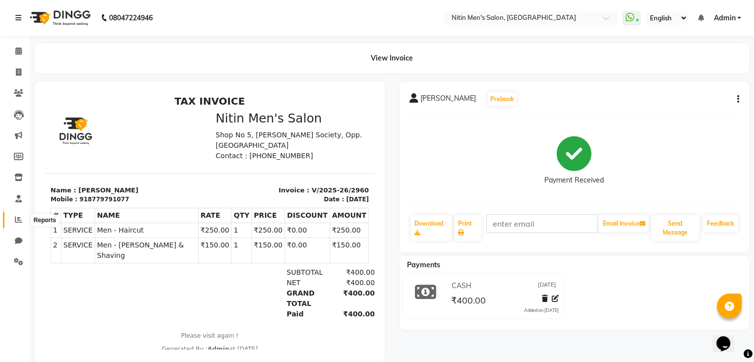
click at [21, 222] on icon at bounding box center [18, 219] width 7 height 7
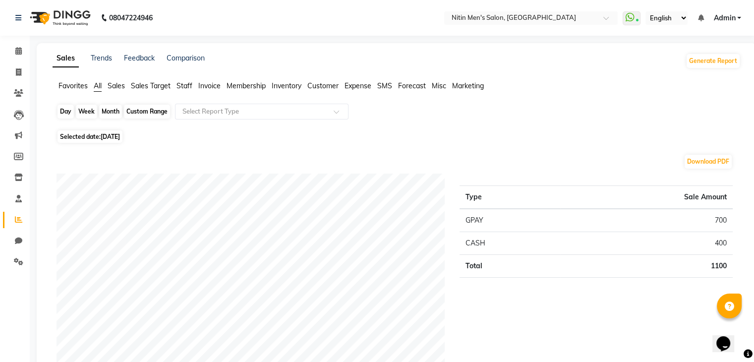
click at [70, 105] on div "Day" at bounding box center [65, 112] width 16 height 14
select select "9"
select select "2025"
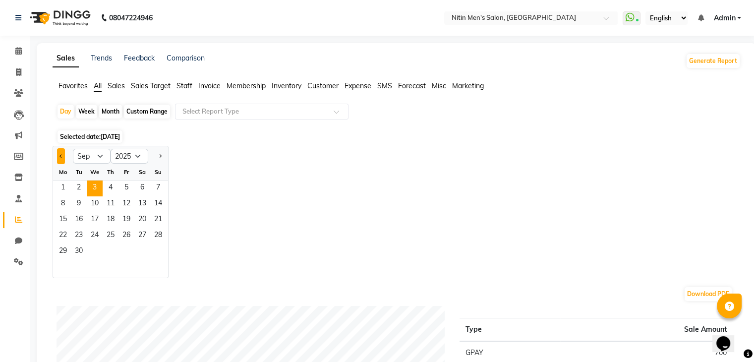
click at [59, 153] on button "Previous month" at bounding box center [61, 156] width 8 height 16
select select "8"
click at [94, 249] on span "27" at bounding box center [95, 252] width 16 height 16
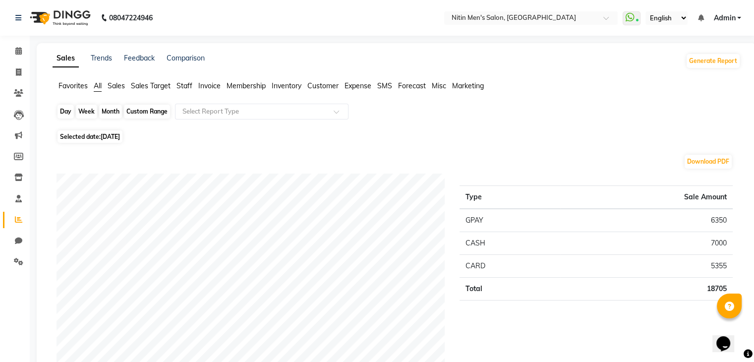
click at [65, 112] on div "Day" at bounding box center [65, 112] width 16 height 14
select select "8"
select select "2025"
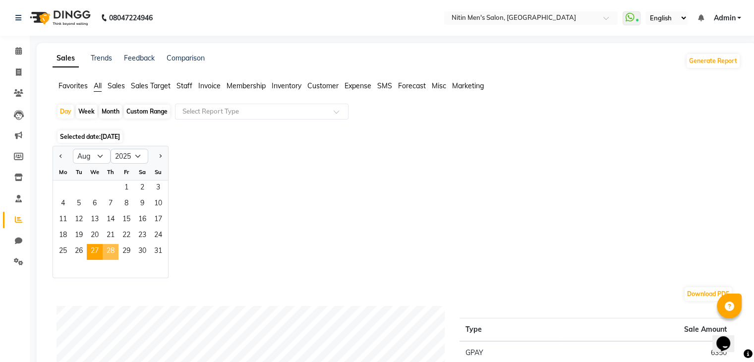
click at [108, 246] on span "28" at bounding box center [111, 252] width 16 height 16
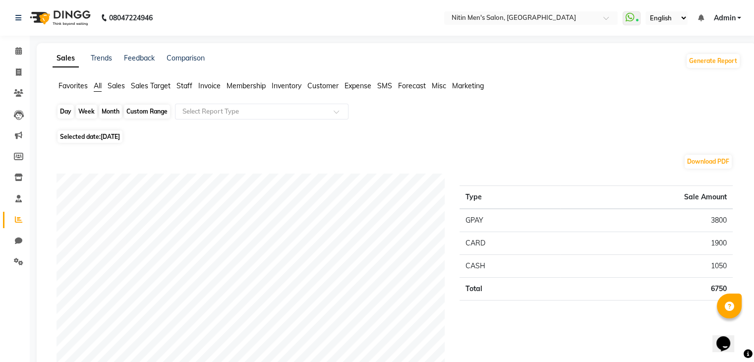
click at [68, 111] on div "Day" at bounding box center [65, 112] width 16 height 14
select select "8"
select select "2025"
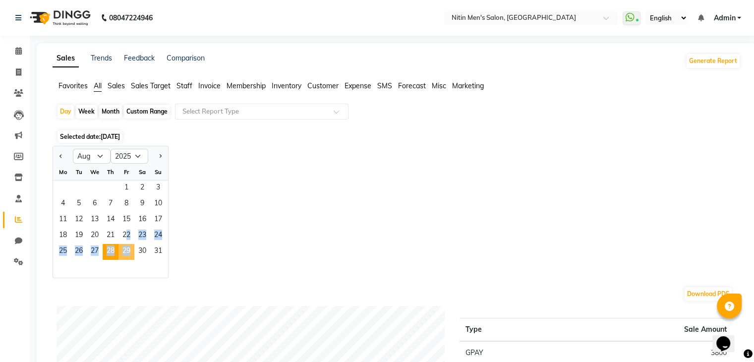
drag, startPoint x: 118, startPoint y: 241, endPoint x: 124, endPoint y: 249, distance: 9.9
click at [124, 249] on ngb-datepicker-month "Mo Tu We Th Fr Sa Su 1 2 3 4 5 6 7 8 9 10 11 12 13 14 15 16 17 18 19 20 21 22 2…" at bounding box center [110, 220] width 115 height 113
click at [124, 249] on span "29" at bounding box center [126, 252] width 16 height 16
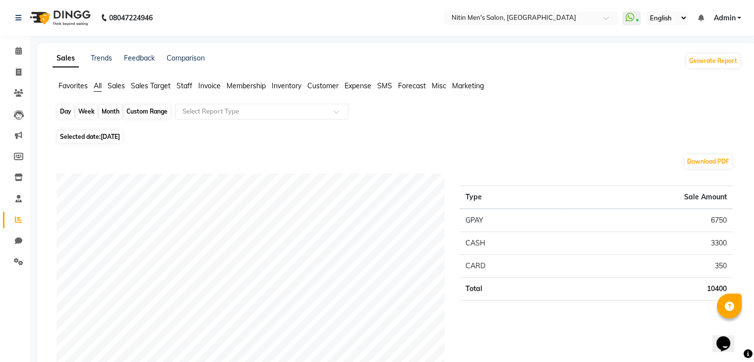
click at [65, 109] on div "Day" at bounding box center [65, 112] width 16 height 14
select select "8"
select select "2025"
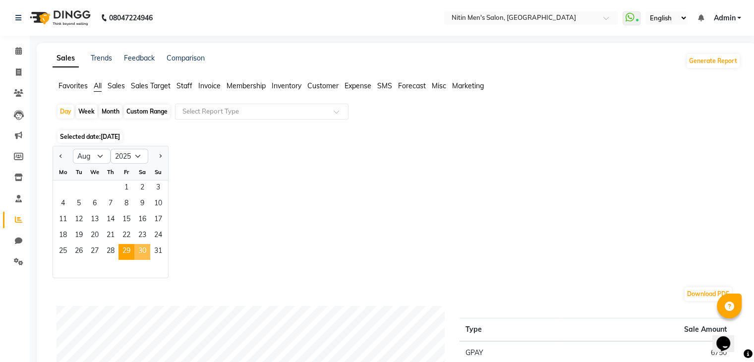
click at [135, 258] on span "30" at bounding box center [142, 252] width 16 height 16
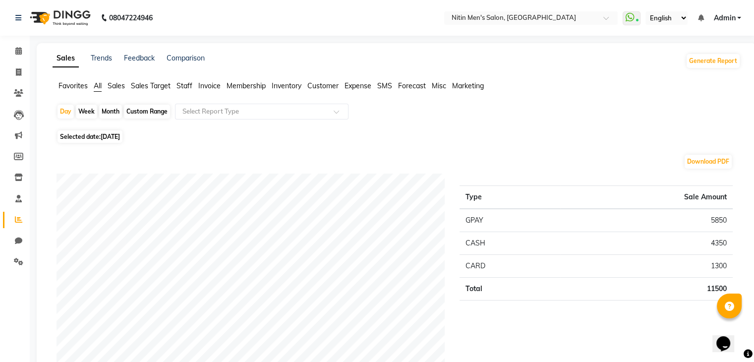
click at [108, 108] on div "Month" at bounding box center [110, 112] width 23 height 14
select select "8"
select select "2025"
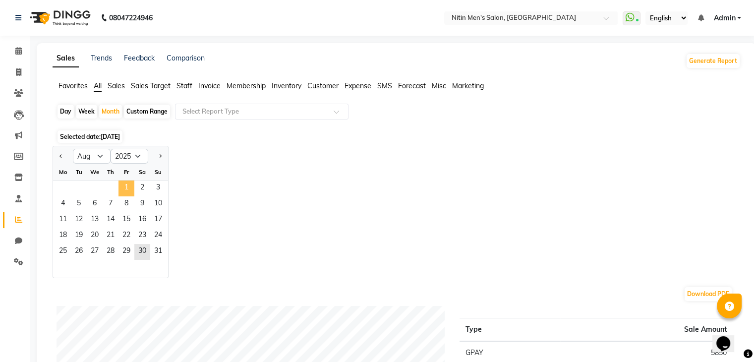
click at [120, 181] on span "1" at bounding box center [126, 188] width 16 height 16
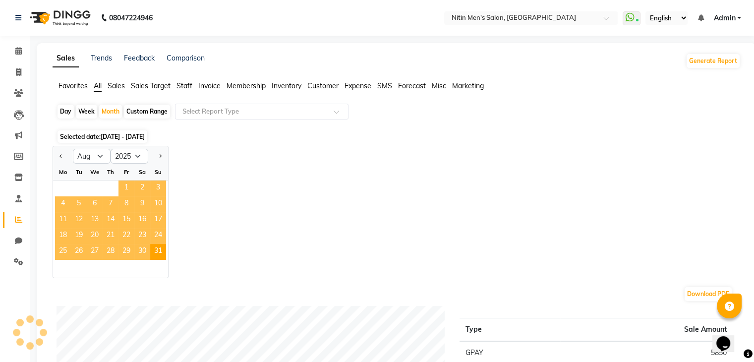
click at [120, 181] on span "1" at bounding box center [126, 188] width 16 height 16
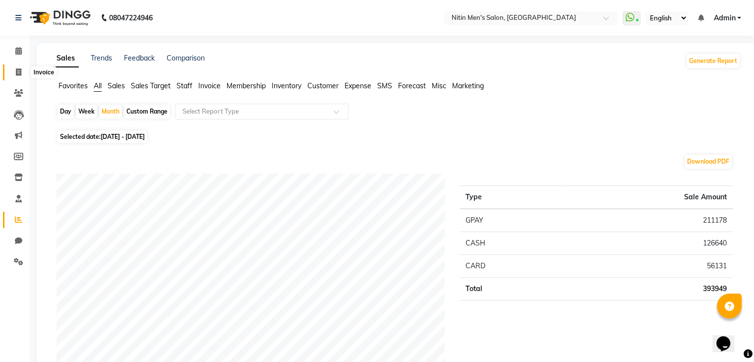
click at [16, 72] on icon at bounding box center [18, 71] width 5 height 7
select select "service"
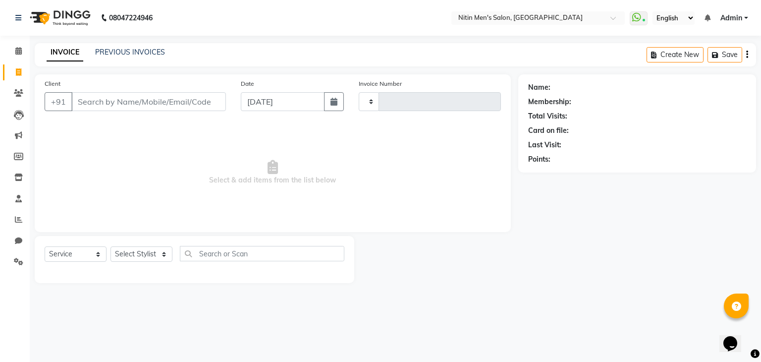
type input "2961"
select select "7981"
click at [131, 248] on select "Select Stylist [PERSON_NAME] DEEPA [PERSON_NAME] MEENAKSHI NITIN SIR [PERSON_NA…" at bounding box center [142, 253] width 62 height 15
select select "87617"
click at [111, 247] on select "Select Stylist [PERSON_NAME] DEEPA [PERSON_NAME] MEENAKSHI NITIN SIR [PERSON_NA…" at bounding box center [142, 253] width 62 height 15
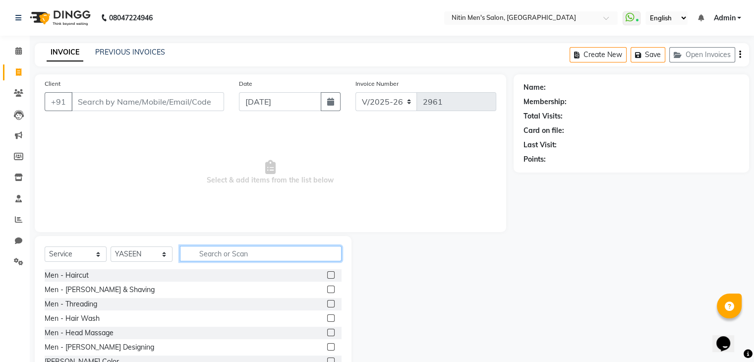
click at [309, 260] on input "text" at bounding box center [261, 253] width 162 height 15
click at [327, 289] on label at bounding box center [330, 288] width 7 height 7
click at [327, 289] on input "checkbox" at bounding box center [330, 289] width 6 height 6
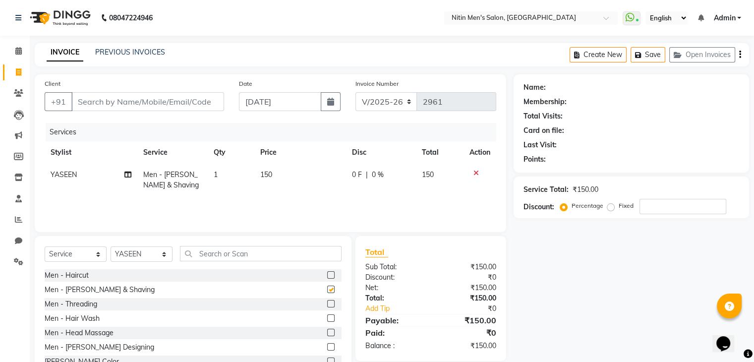
checkbox input "false"
click at [264, 259] on input "text" at bounding box center [261, 253] width 162 height 15
click at [327, 318] on label at bounding box center [330, 317] width 7 height 7
click at [327, 318] on input "checkbox" at bounding box center [330, 318] width 6 height 6
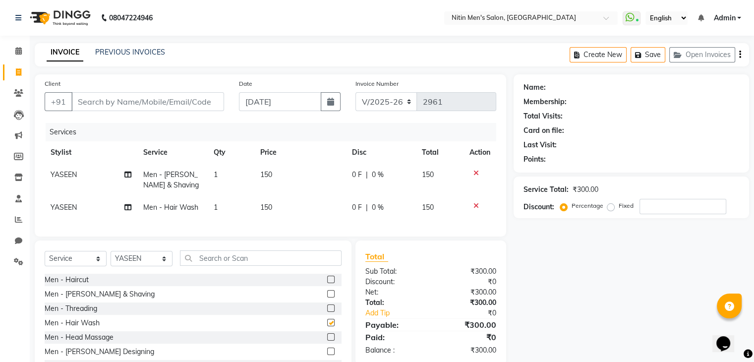
checkbox input "false"
click at [272, 266] on input "text" at bounding box center [261, 257] width 162 height 15
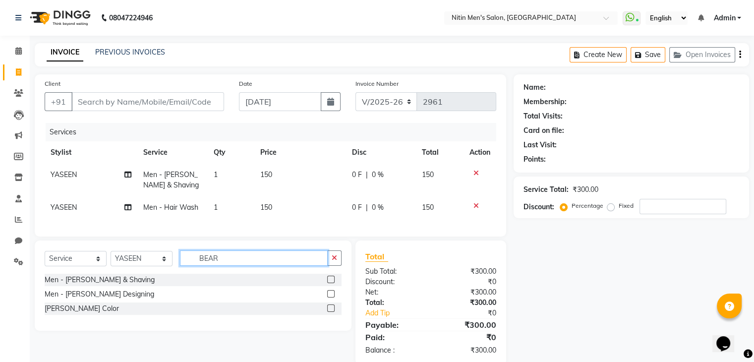
type input "BEAR"
click at [330, 312] on label at bounding box center [330, 307] width 7 height 7
click at [330, 312] on input "checkbox" at bounding box center [330, 308] width 6 height 6
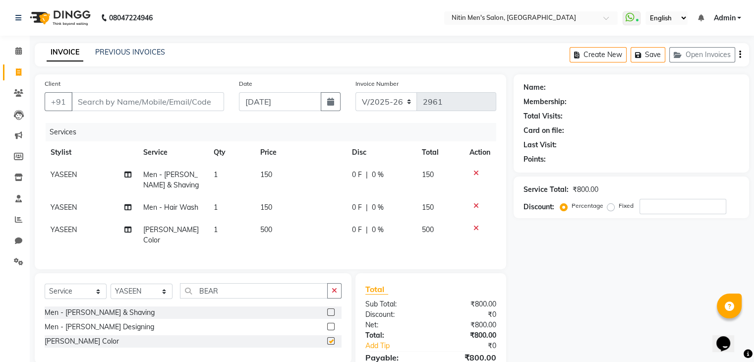
checkbox input "false"
click at [270, 224] on td "500" at bounding box center [300, 235] width 92 height 33
select select "87617"
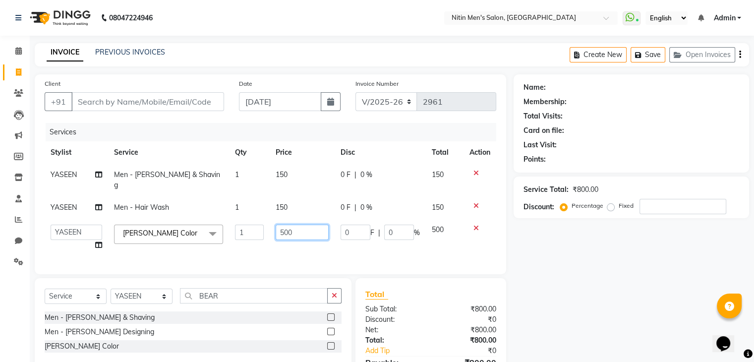
drag, startPoint x: 270, startPoint y: 224, endPoint x: 284, endPoint y: 220, distance: 15.2
click at [284, 220] on td "500" at bounding box center [302, 238] width 65 height 38
click at [284, 224] on input "500" at bounding box center [303, 231] width 54 height 15
type input "600"
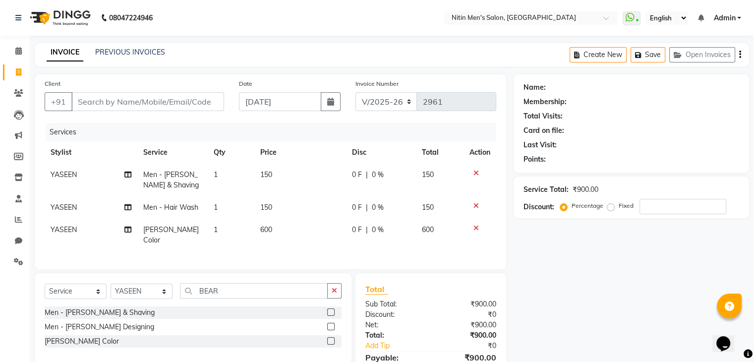
click at [287, 240] on td "600" at bounding box center [300, 235] width 92 height 33
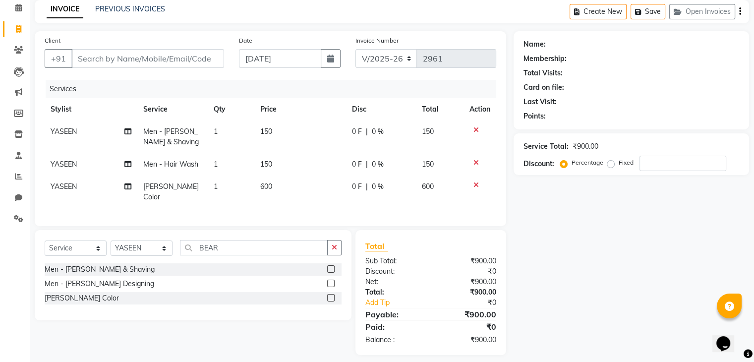
select select "87617"
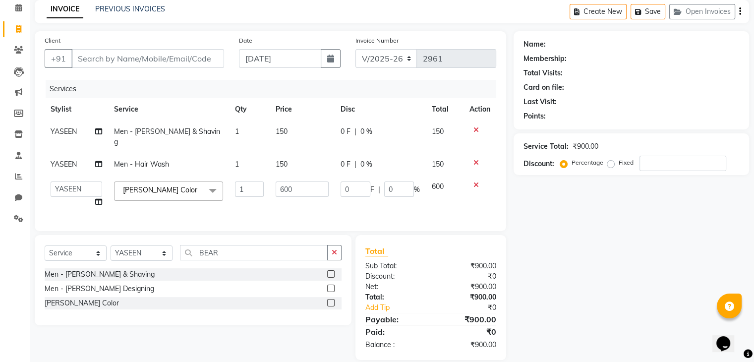
scroll to position [54, 0]
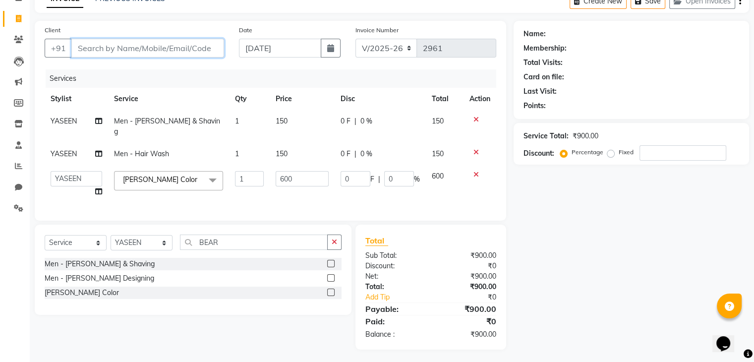
click at [168, 45] on input "Client" at bounding box center [147, 48] width 153 height 19
type input "9"
type input "0"
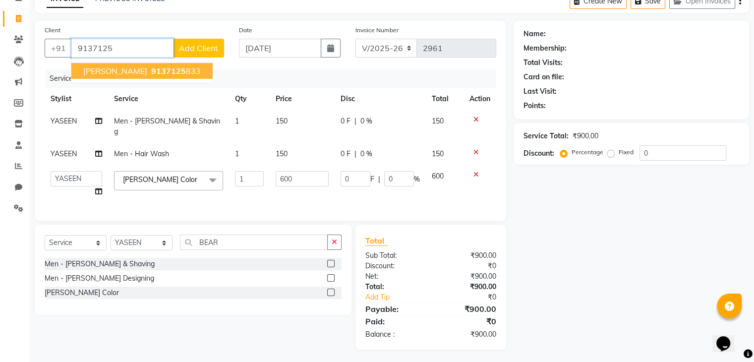
click at [151, 73] on span "9137125" at bounding box center [168, 71] width 35 height 10
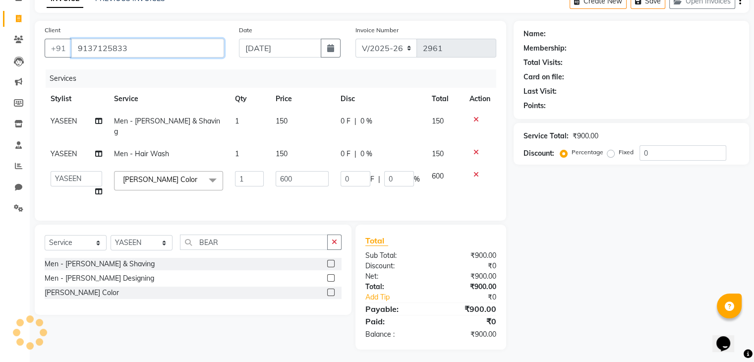
type input "9137125833"
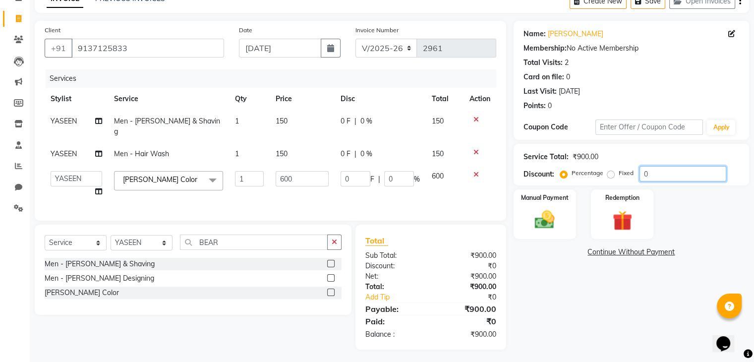
click at [651, 177] on input "0" at bounding box center [682, 173] width 87 height 15
type input "1"
type input "6"
type input "1"
type input "10"
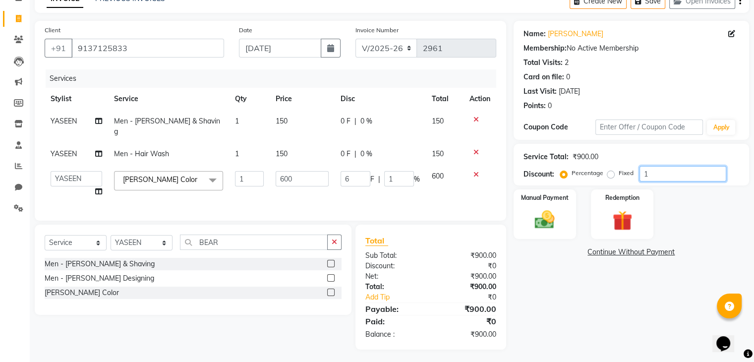
type input "60"
type input "10"
click at [542, 221] on img at bounding box center [544, 220] width 33 height 24
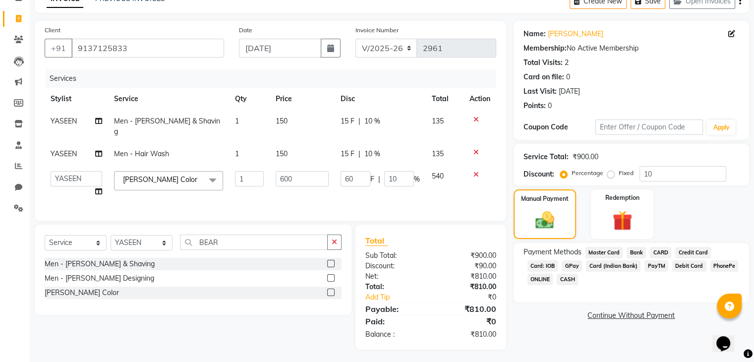
click at [569, 265] on span "GPay" at bounding box center [571, 265] width 20 height 11
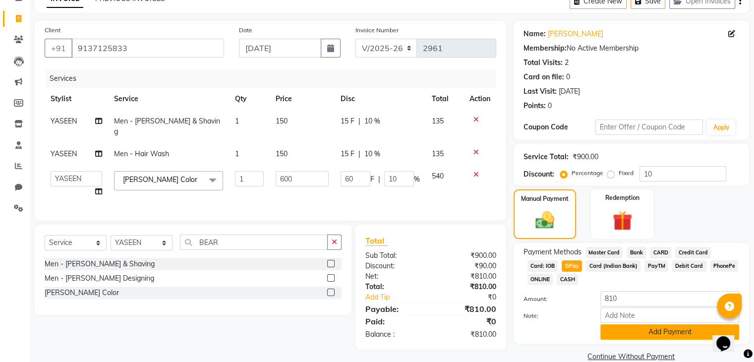
click at [606, 339] on button "Add Payment" at bounding box center [669, 331] width 139 height 15
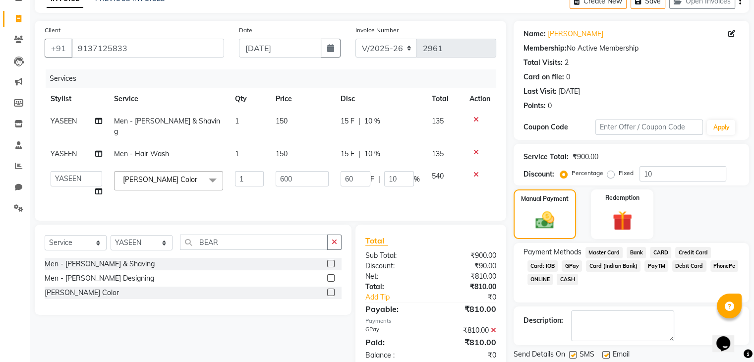
scroll to position [85, 0]
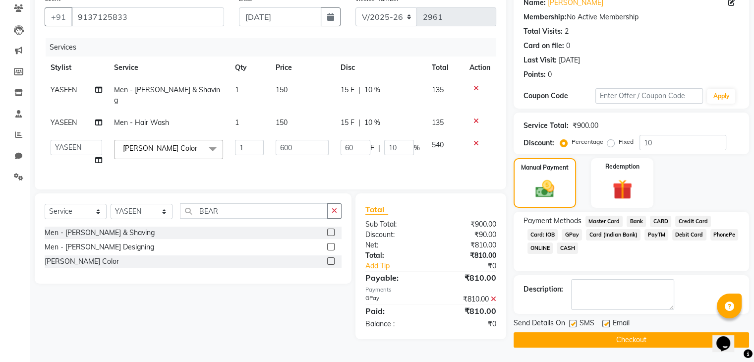
click at [575, 342] on button "Checkout" at bounding box center [630, 339] width 235 height 15
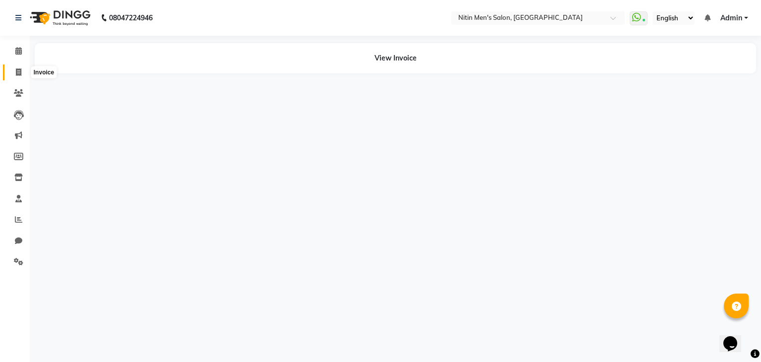
click at [12, 72] on span at bounding box center [18, 72] width 17 height 11
select select "service"
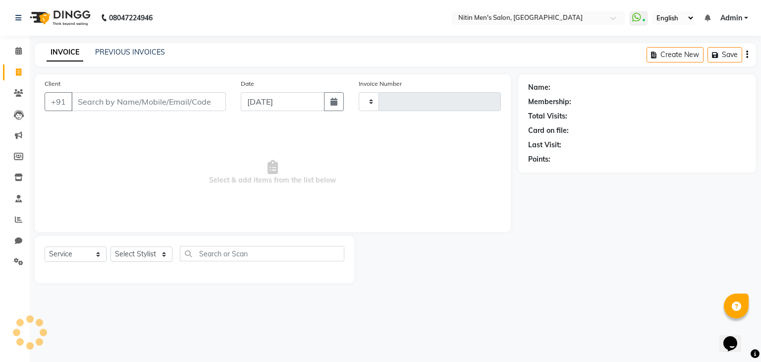
type input "2962"
select select "7981"
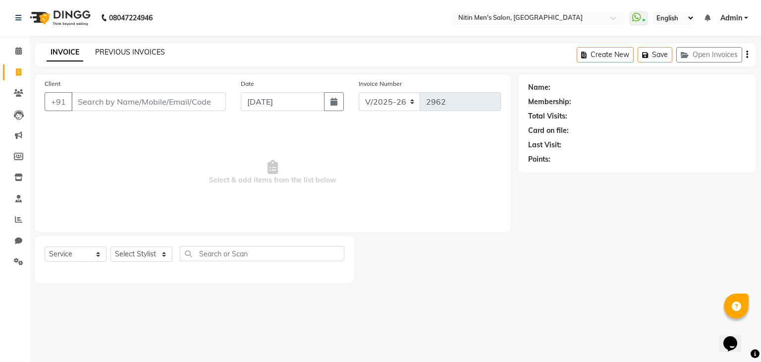
click at [123, 48] on link "PREVIOUS INVOICES" at bounding box center [130, 52] width 70 height 9
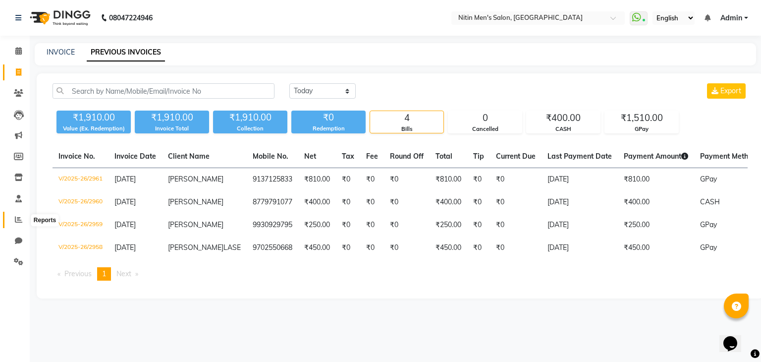
click at [23, 223] on span at bounding box center [18, 219] width 17 height 11
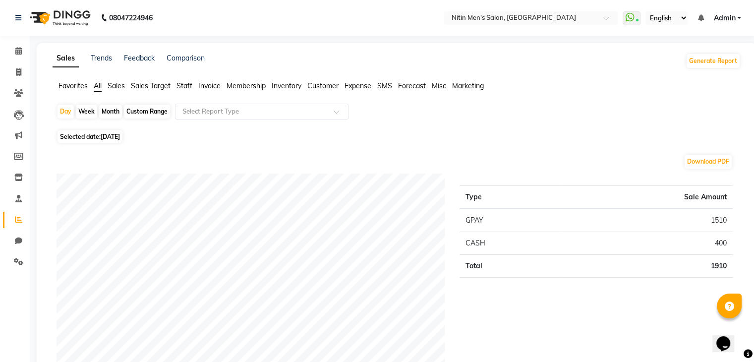
click at [110, 110] on div "Month" at bounding box center [110, 112] width 23 height 14
select select "9"
select select "2025"
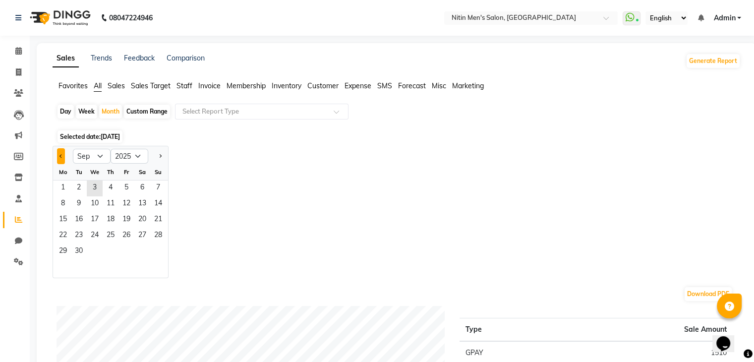
click at [57, 150] on button "Previous month" at bounding box center [61, 156] width 8 height 16
select select "8"
click at [127, 188] on span "1" at bounding box center [126, 188] width 16 height 16
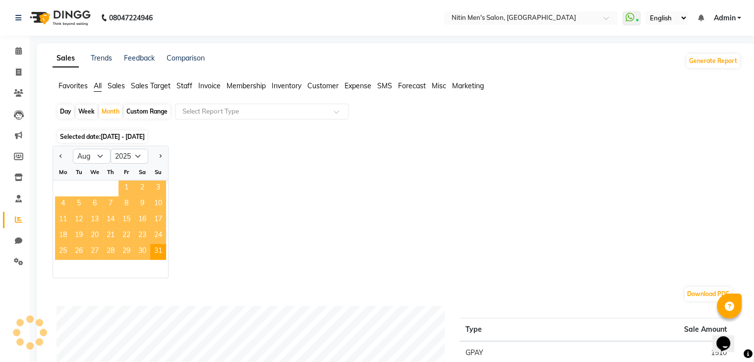
click at [127, 188] on span "1" at bounding box center [126, 188] width 16 height 16
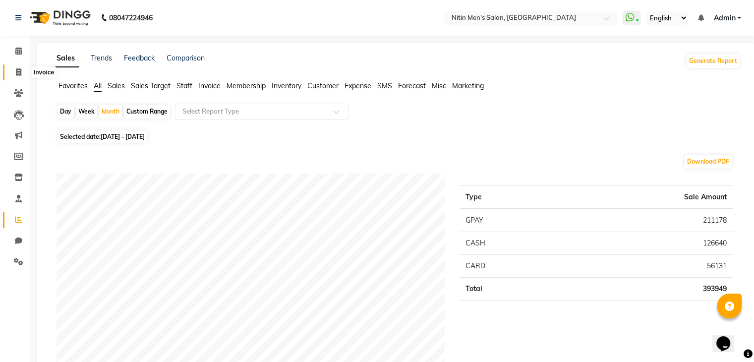
click at [14, 72] on span at bounding box center [18, 72] width 17 height 11
select select "service"
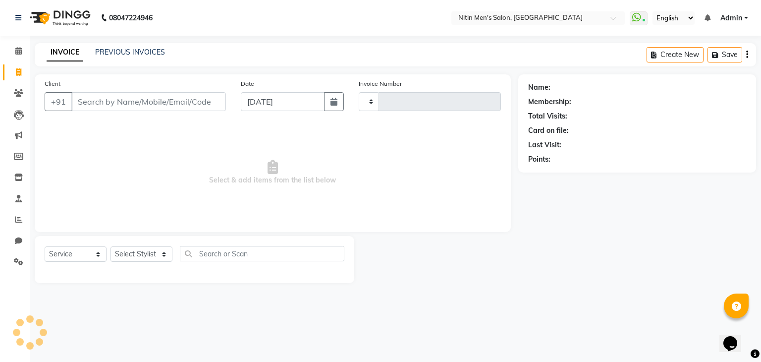
type input "2962"
select select "7981"
click at [121, 112] on div "Client +91" at bounding box center [135, 98] width 196 height 41
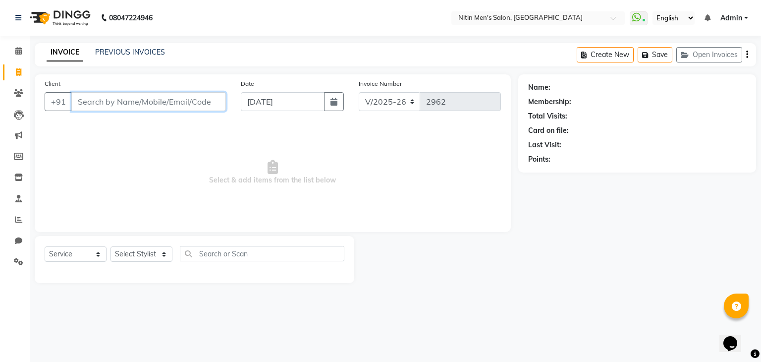
click at [122, 110] on input "Client" at bounding box center [148, 101] width 155 height 19
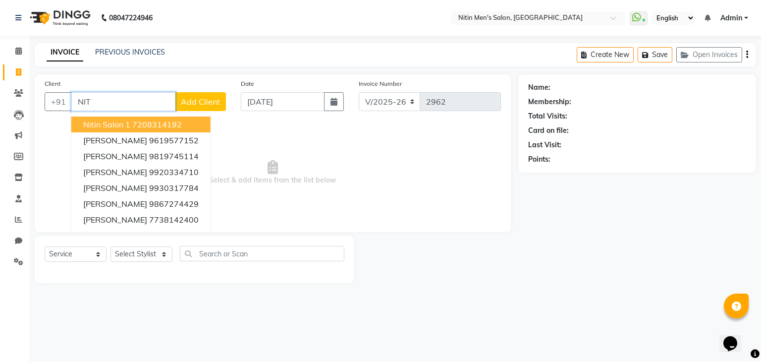
click at [116, 125] on span "Nitin Salon 1" at bounding box center [106, 124] width 47 height 10
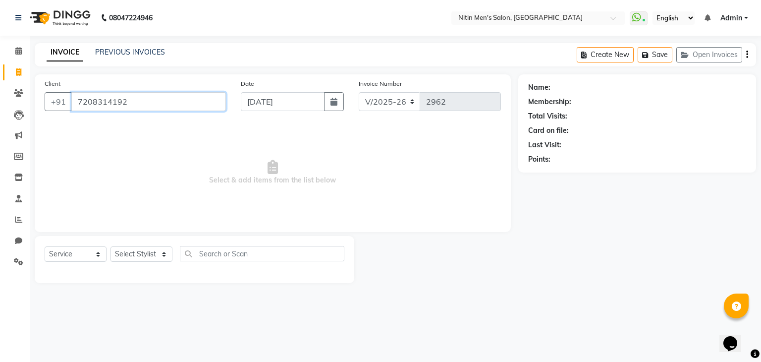
type input "7208314192"
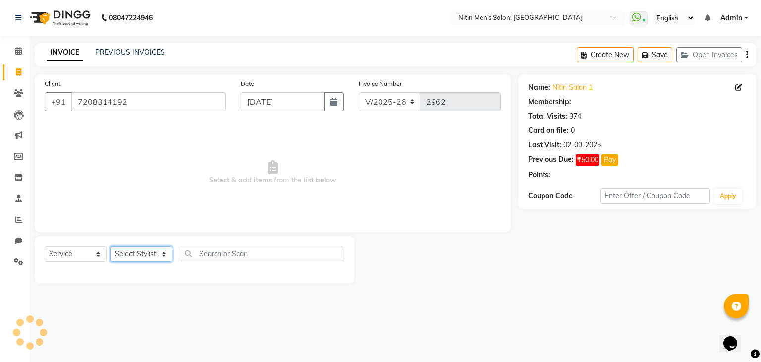
click at [145, 250] on select "Select Stylist [PERSON_NAME] DEEPA [PERSON_NAME] MEENAKSHI NITIN SIR [PERSON_NA…" at bounding box center [142, 253] width 62 height 15
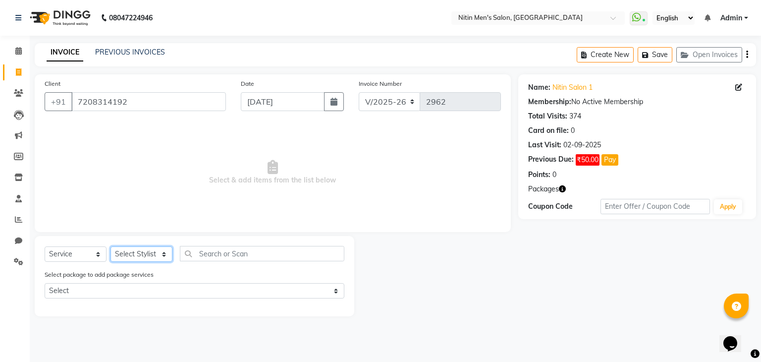
select select "87617"
click at [111, 247] on select "Select Stylist [PERSON_NAME] DEEPA [PERSON_NAME] MEENAKSHI NITIN SIR [PERSON_NA…" at bounding box center [142, 253] width 62 height 15
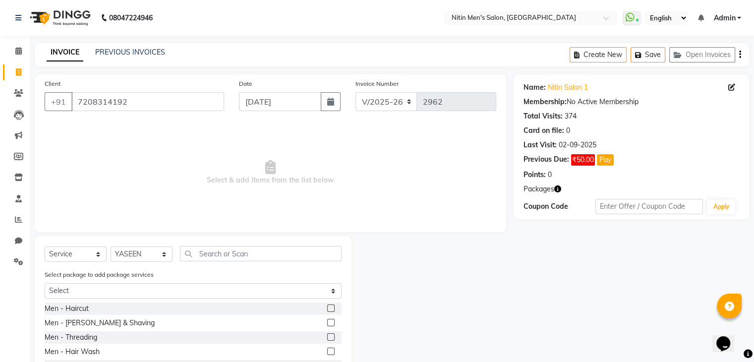
click at [327, 322] on label at bounding box center [330, 322] width 7 height 7
click at [327, 322] on input "checkbox" at bounding box center [330, 323] width 6 height 6
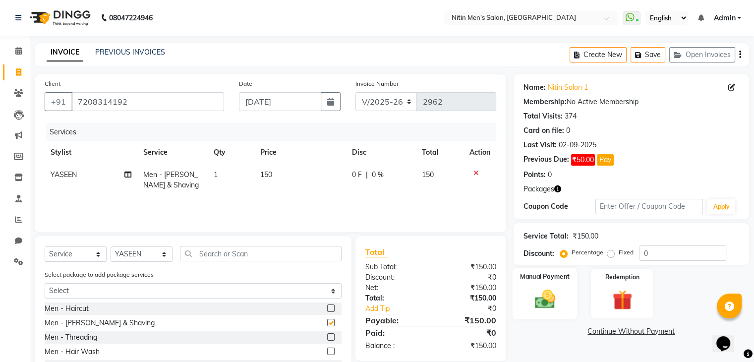
checkbox input "false"
click at [544, 278] on label "Manual Payment" at bounding box center [545, 276] width 50 height 9
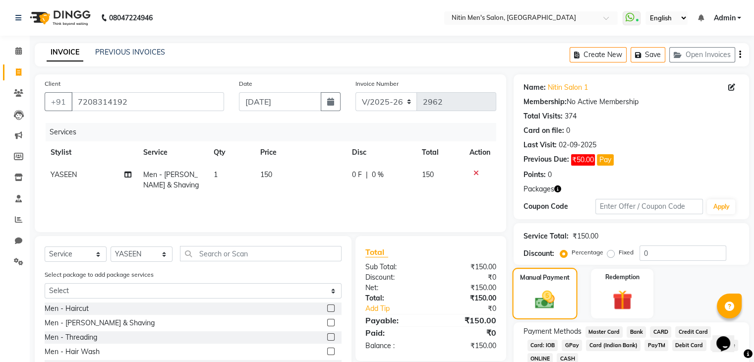
scroll to position [69, 0]
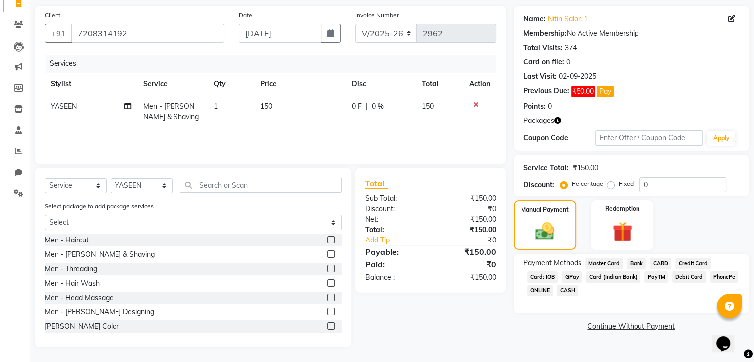
click at [572, 273] on span "GPay" at bounding box center [571, 276] width 20 height 11
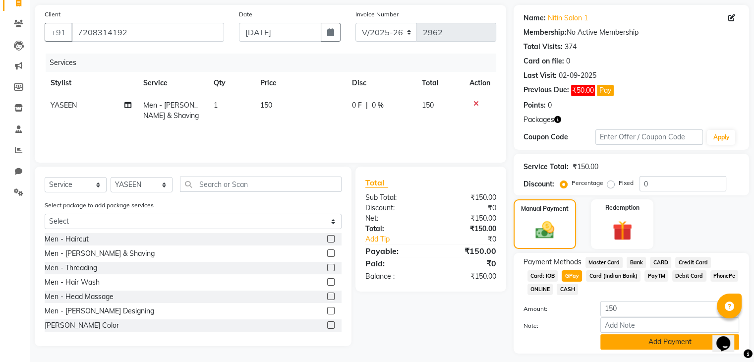
click at [621, 347] on button "Add Payment" at bounding box center [669, 341] width 139 height 15
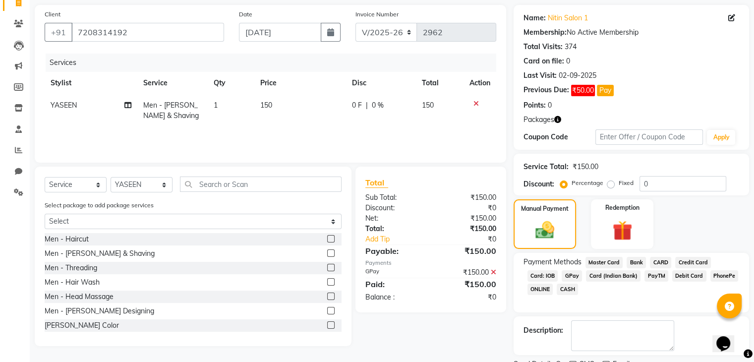
scroll to position [111, 0]
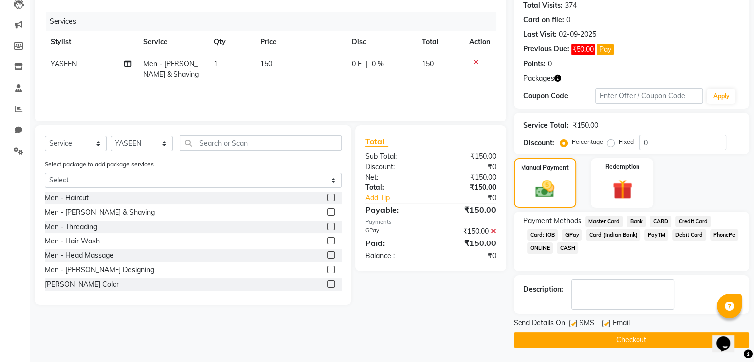
click at [571, 323] on label at bounding box center [572, 323] width 7 height 7
click at [571, 323] on input "checkbox" at bounding box center [572, 324] width 6 height 6
checkbox input "false"
click at [602, 326] on label at bounding box center [605, 323] width 7 height 7
click at [602, 326] on input "checkbox" at bounding box center [605, 324] width 6 height 6
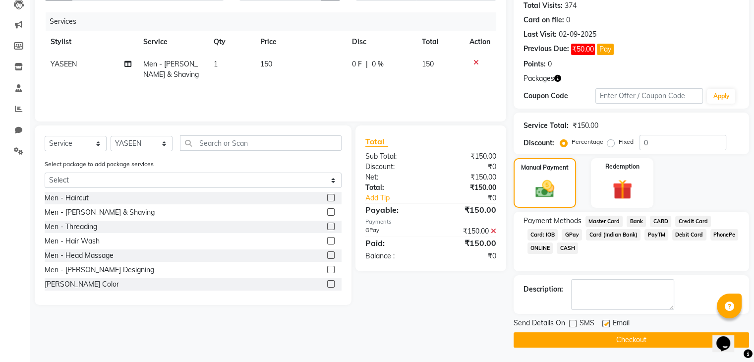
checkbox input "false"
click at [587, 339] on button "Checkout" at bounding box center [630, 339] width 235 height 15
